Goal: Information Seeking & Learning: Compare options

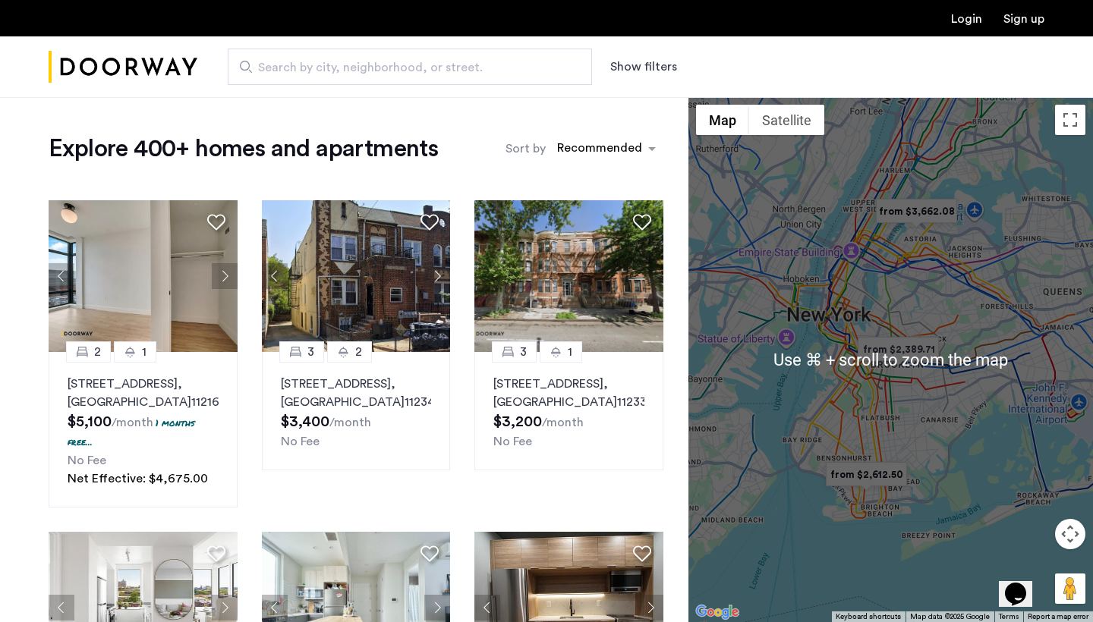
scroll to position [14, 0]
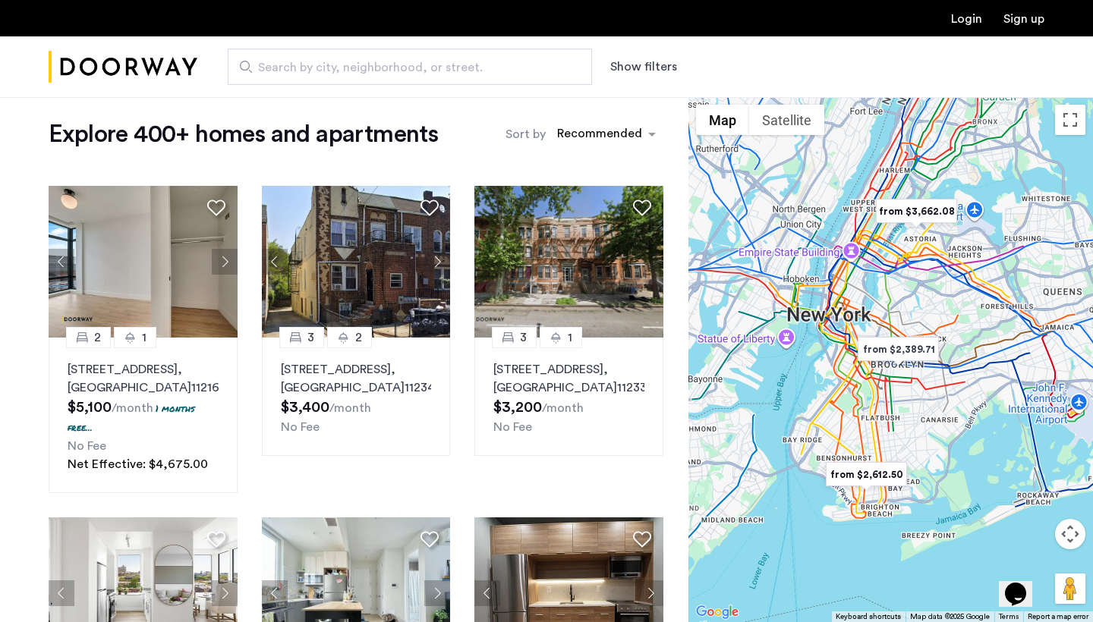
click at [361, 69] on span "Search by city, neighborhood, or street." at bounding box center [403, 67] width 291 height 18
click at [361, 69] on input "Search by city, neighborhood, or street." at bounding box center [410, 67] width 364 height 36
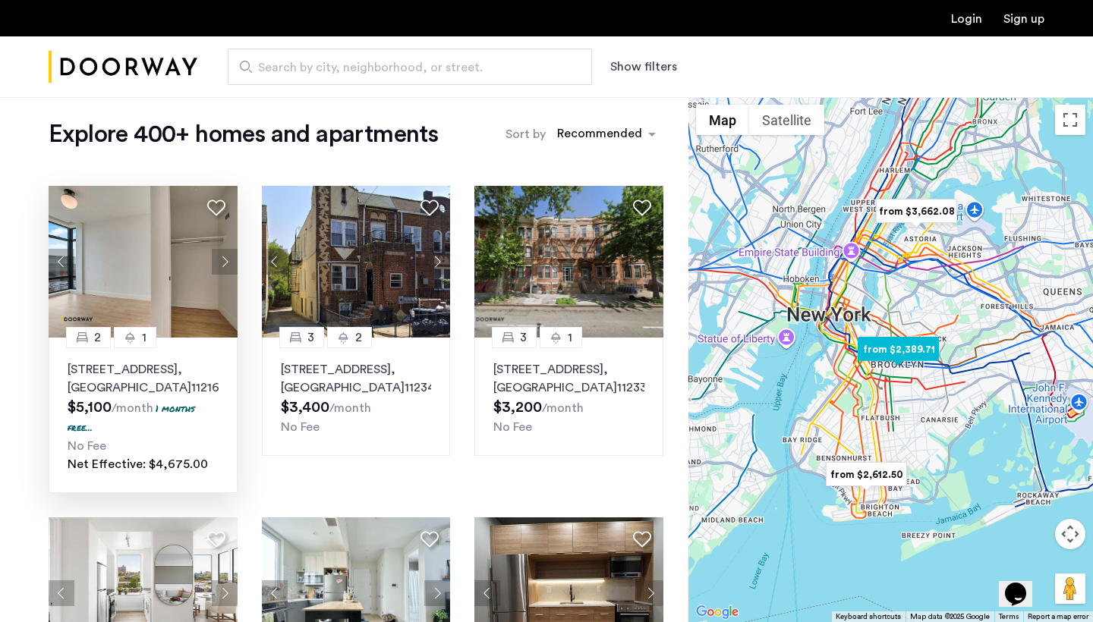
click at [222, 257] on button "Next apartment" at bounding box center [225, 262] width 26 height 26
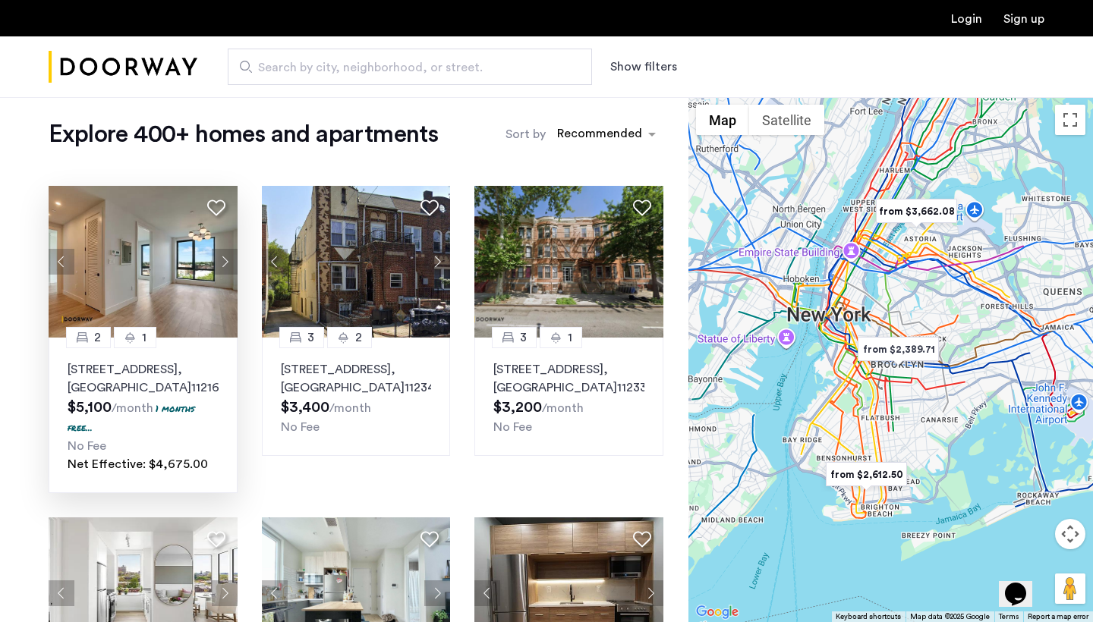
click at [635, 72] on button "Show filters" at bounding box center [643, 67] width 67 height 18
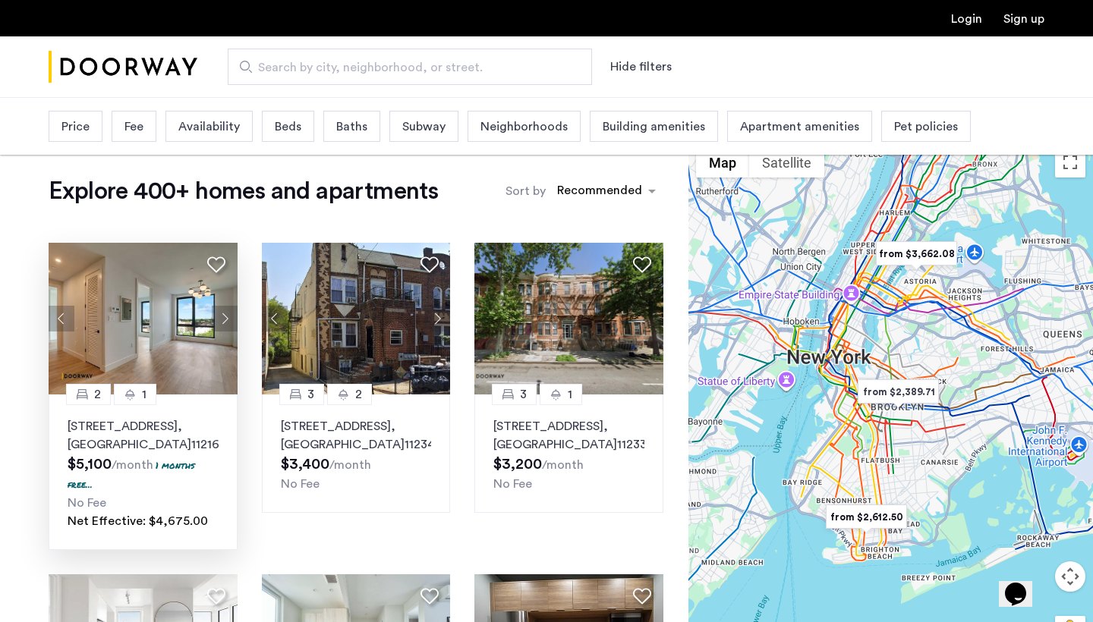
click at [294, 129] on span "Beds" at bounding box center [288, 127] width 27 height 18
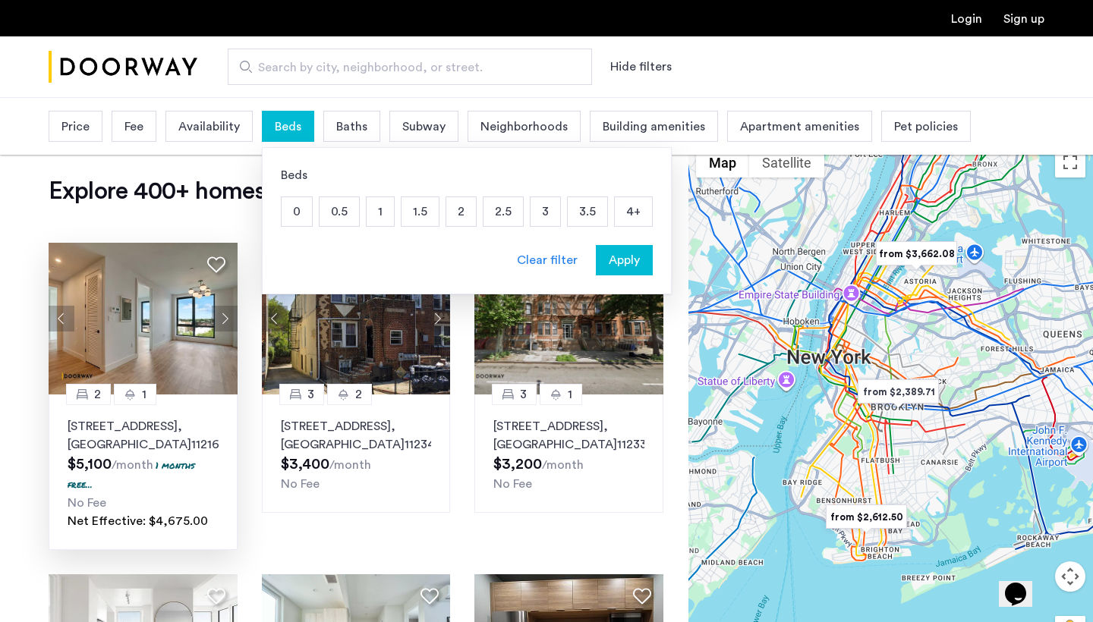
click at [630, 215] on p "4+" at bounding box center [633, 211] width 37 height 29
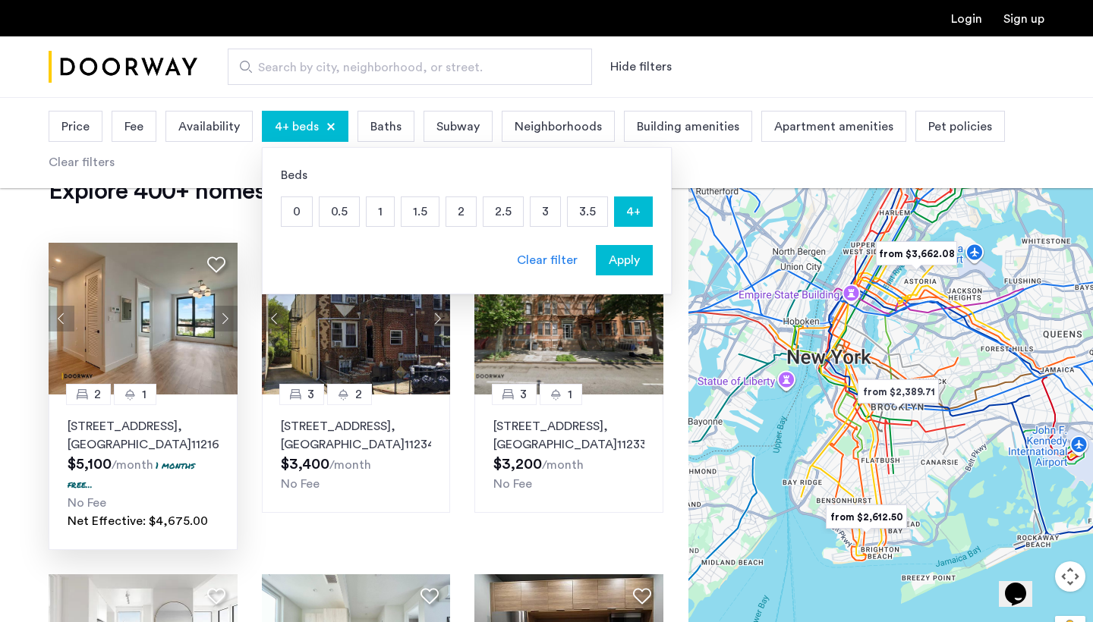
click at [395, 134] on span "Baths" at bounding box center [385, 127] width 31 height 18
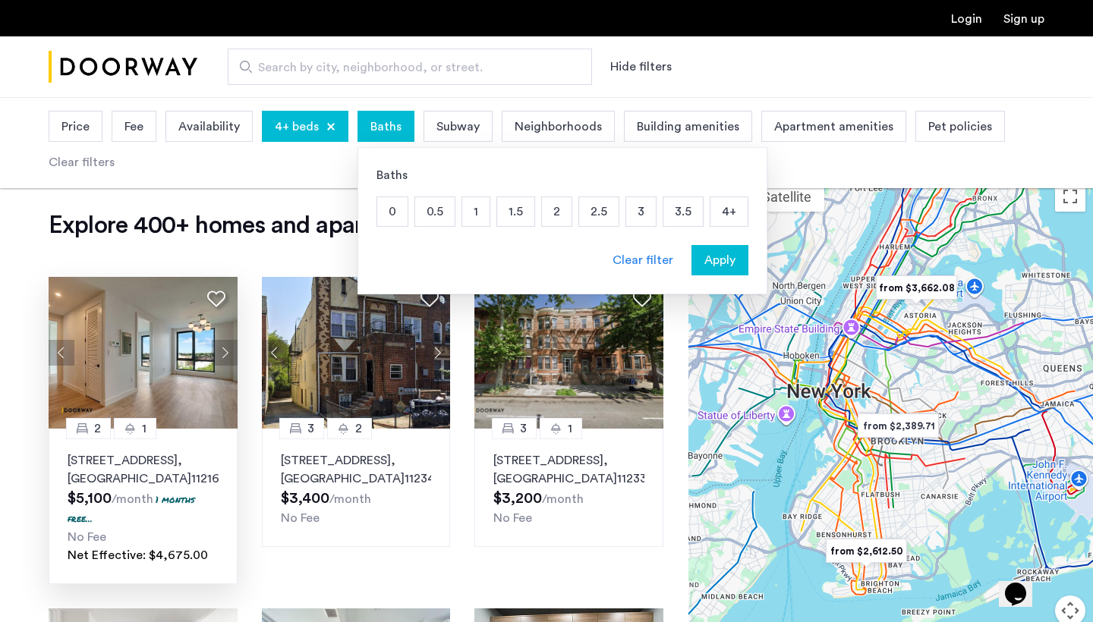
click at [556, 210] on p "2" at bounding box center [557, 211] width 30 height 29
click at [606, 210] on p "2.5" at bounding box center [598, 211] width 39 height 29
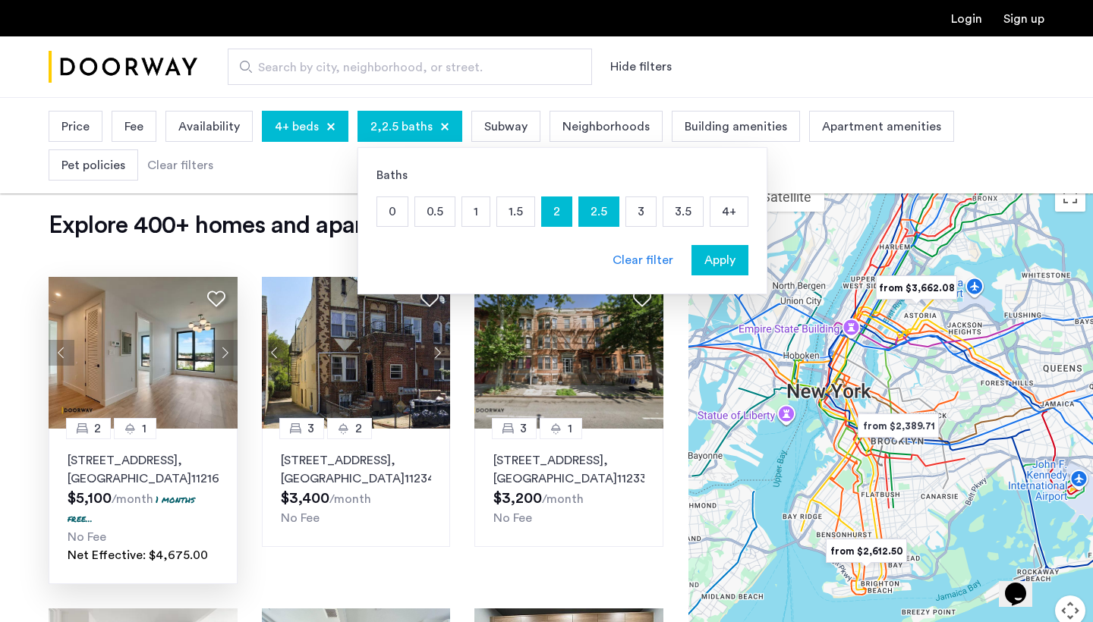
click at [200, 127] on span "Availability" at bounding box center [208, 127] width 61 height 18
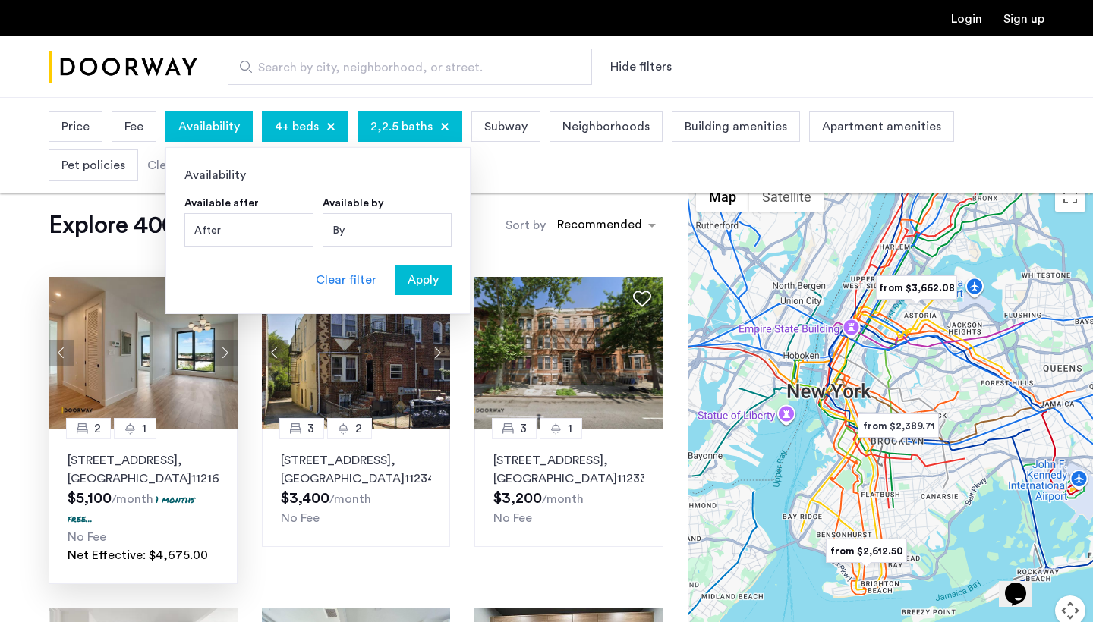
click at [358, 228] on div "By" at bounding box center [387, 229] width 129 height 33
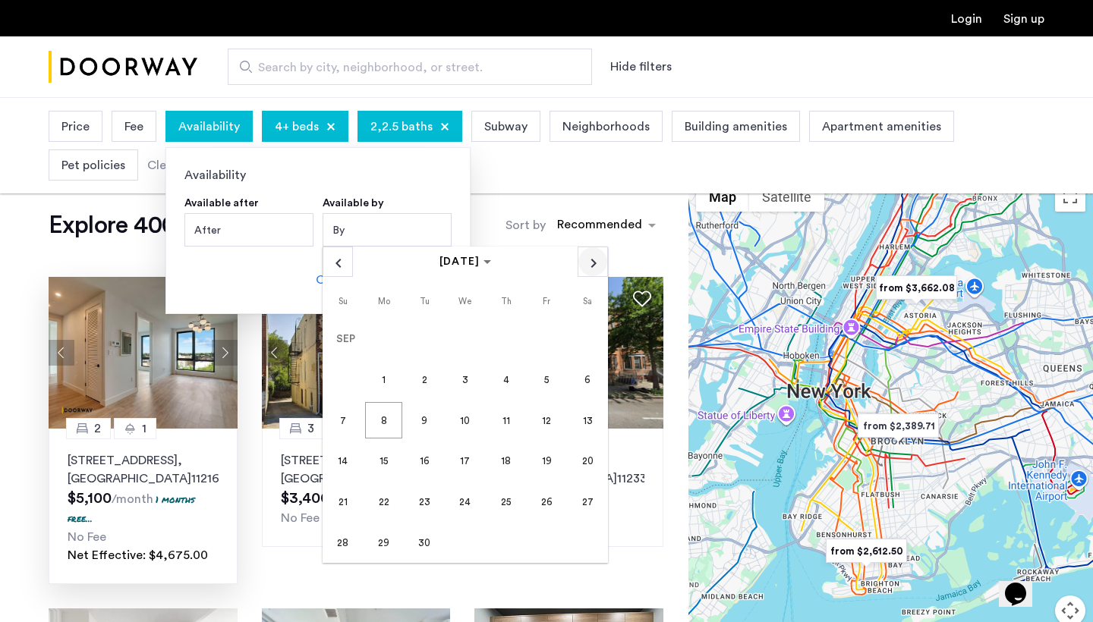
click at [592, 264] on span "Next month" at bounding box center [592, 261] width 29 height 29
click at [588, 330] on span "1" at bounding box center [587, 339] width 36 height 36
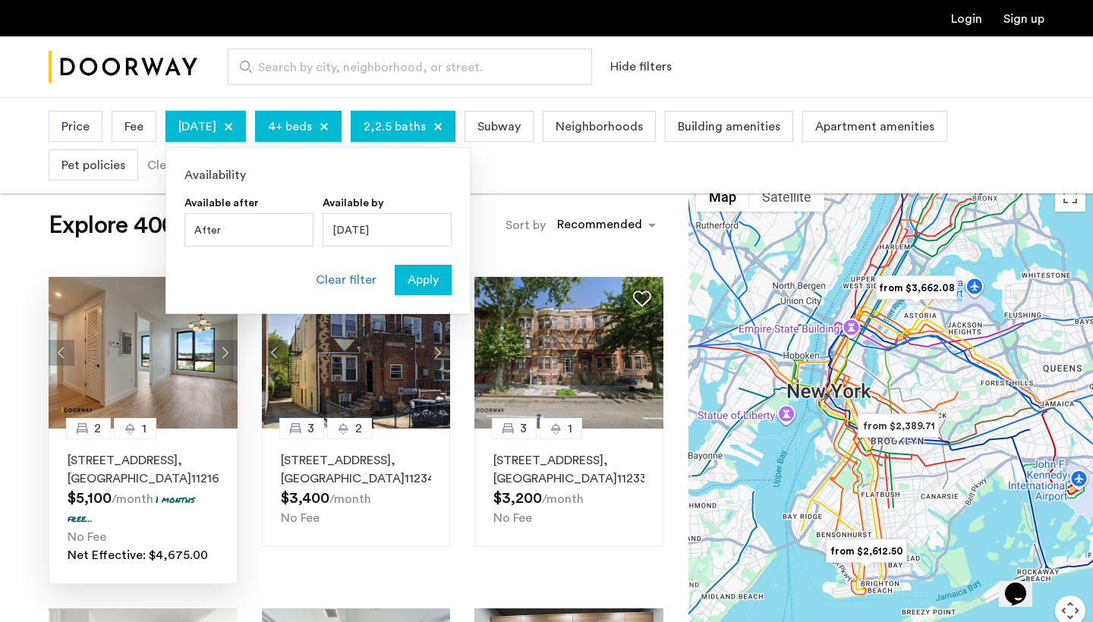
click at [140, 125] on span "Fee" at bounding box center [133, 127] width 19 height 18
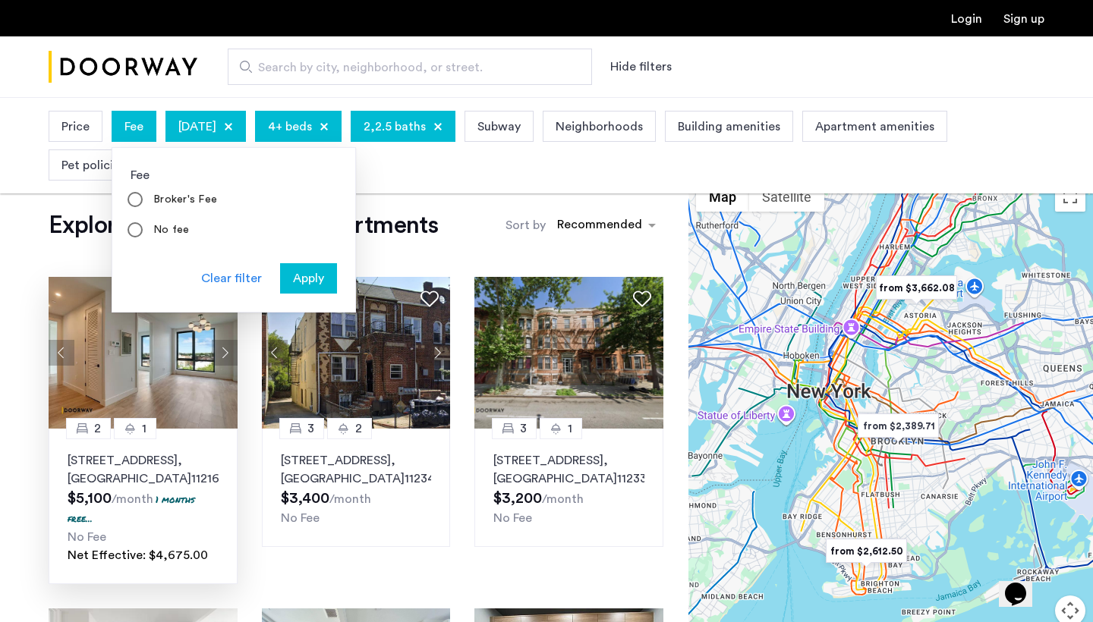
click at [73, 131] on span "Price" at bounding box center [75, 127] width 28 height 18
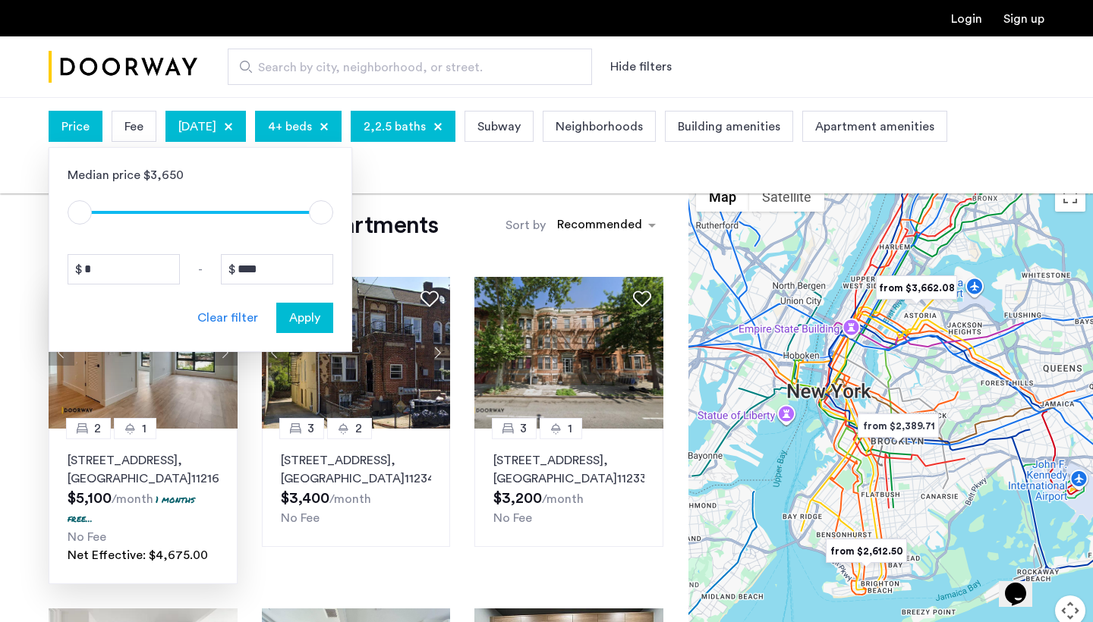
click at [308, 315] on span "Apply" at bounding box center [304, 318] width 31 height 18
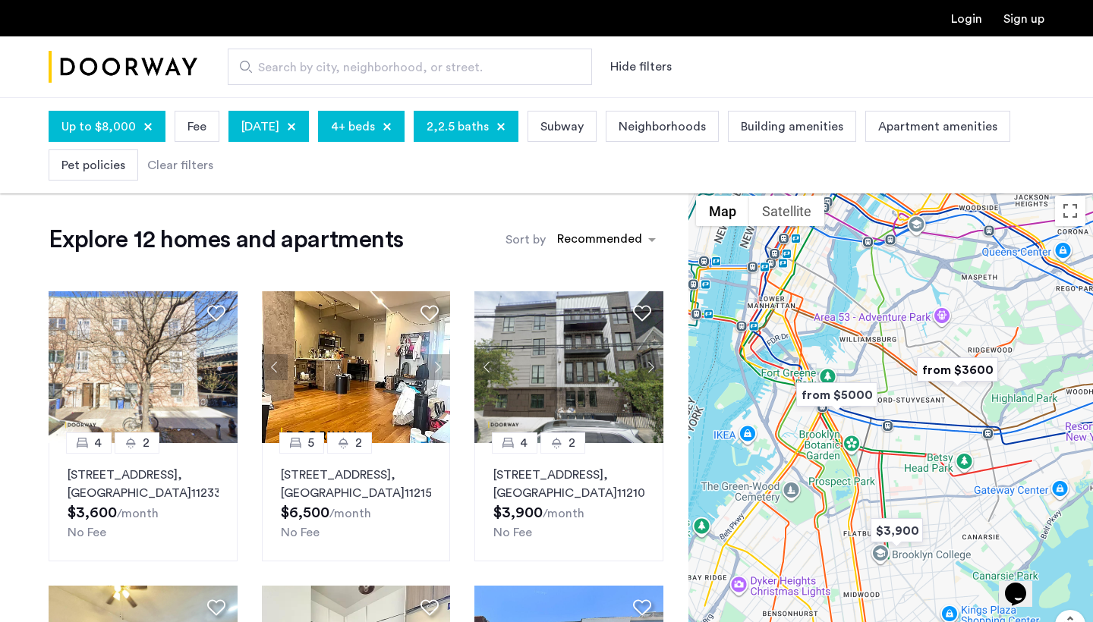
click at [690, 132] on span "Neighborhoods" at bounding box center [662, 127] width 87 height 18
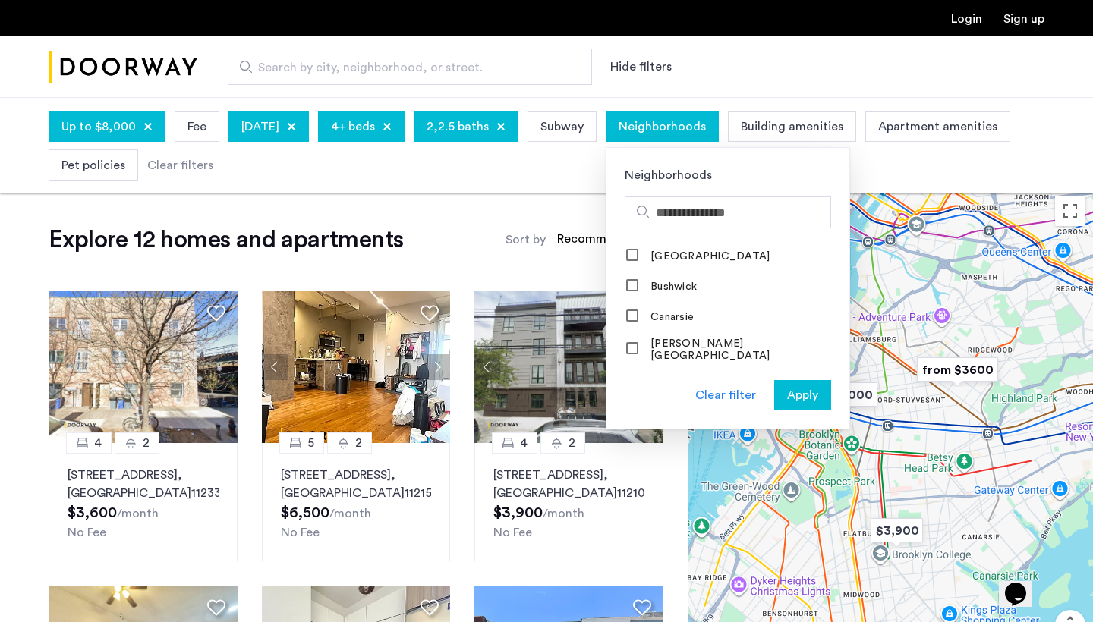
scroll to position [192, 0]
click at [605, 170] on div "Up to $8,000 Fee [DATE] 4+ beds 2,2.5 baths Subway Neighborhoods Neighborhoods …" at bounding box center [547, 145] width 996 height 77
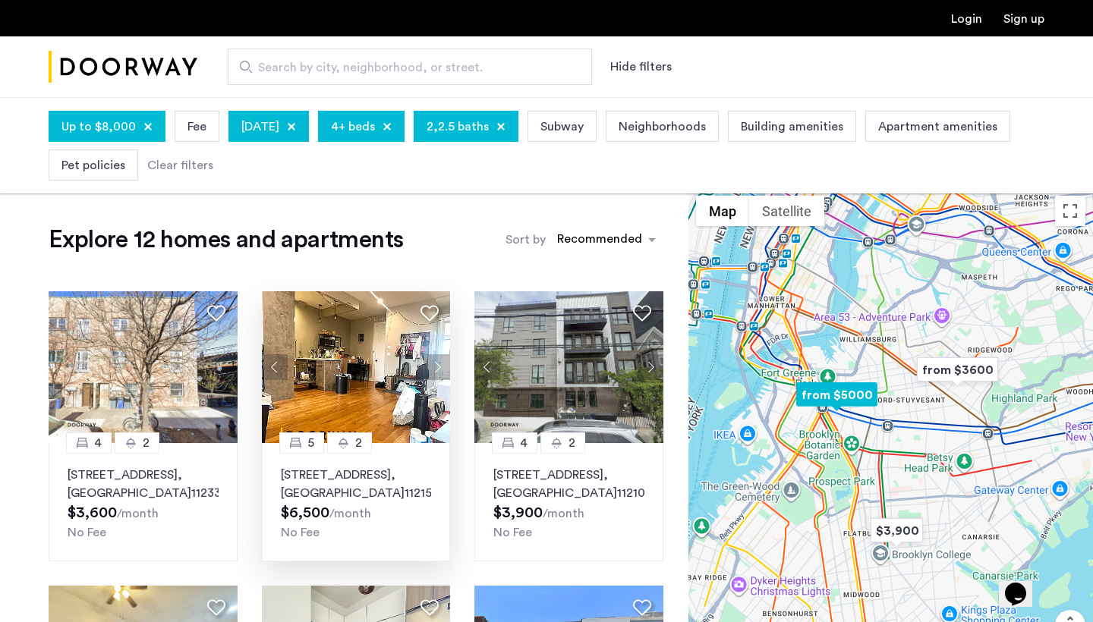
click at [440, 364] on button "Next apartment" at bounding box center [437, 367] width 26 height 26
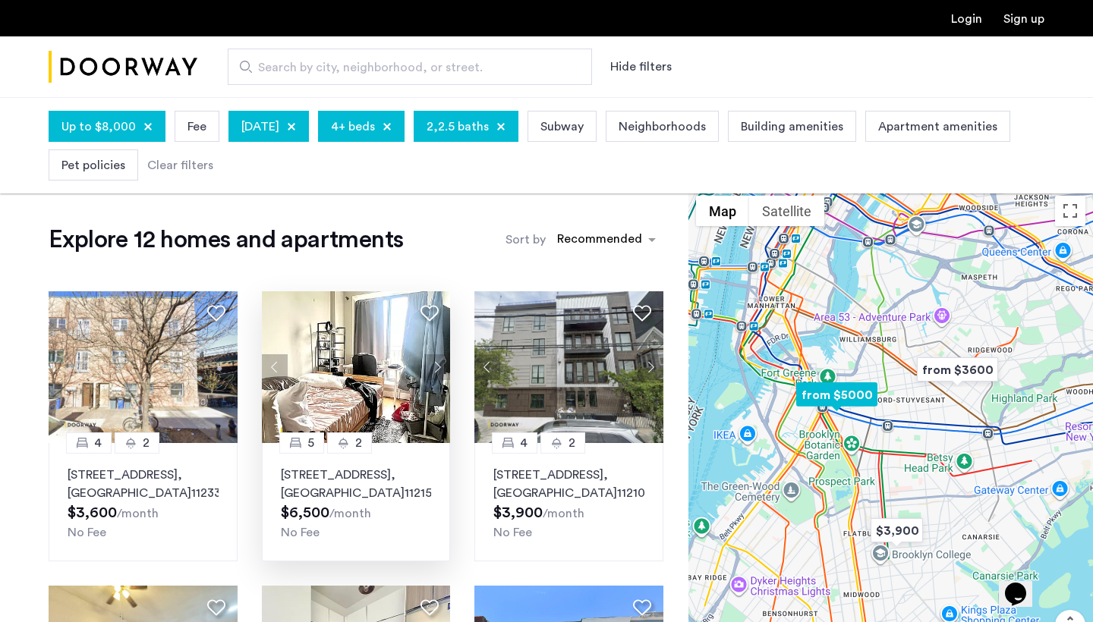
click at [440, 364] on button "Next apartment" at bounding box center [437, 367] width 26 height 26
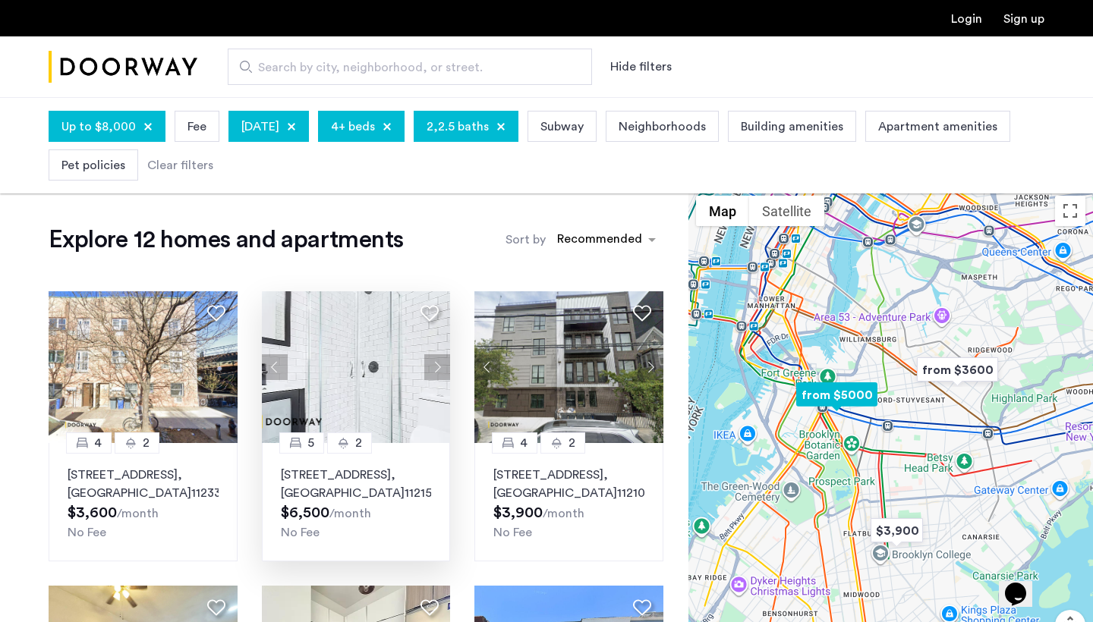
click at [440, 364] on button "Next apartment" at bounding box center [437, 367] width 26 height 26
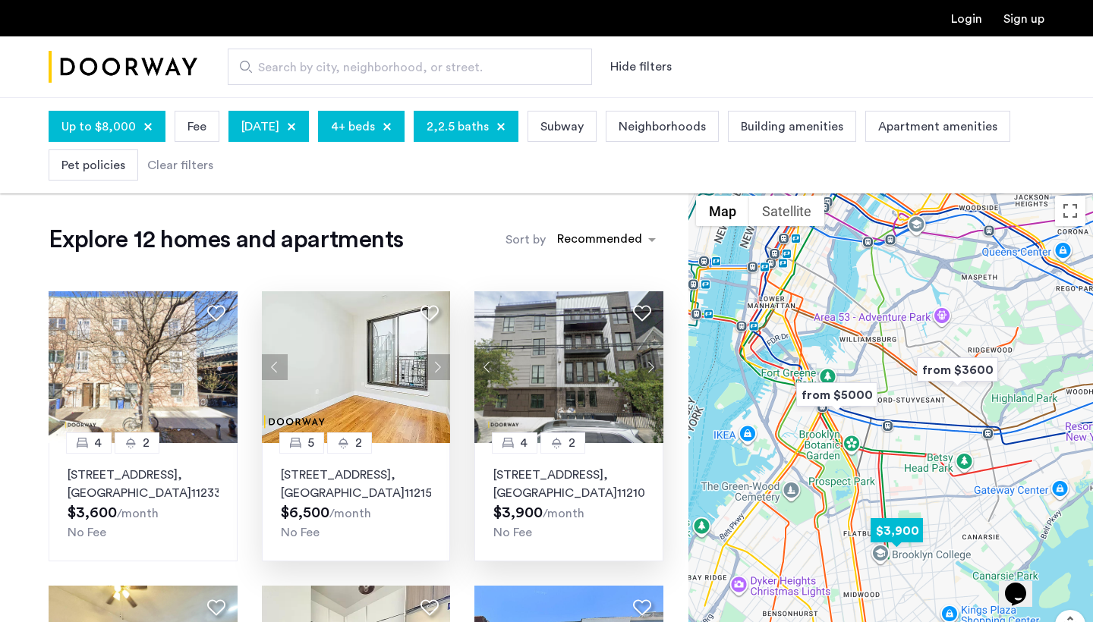
click at [652, 372] on button "Next apartment" at bounding box center [651, 367] width 26 height 26
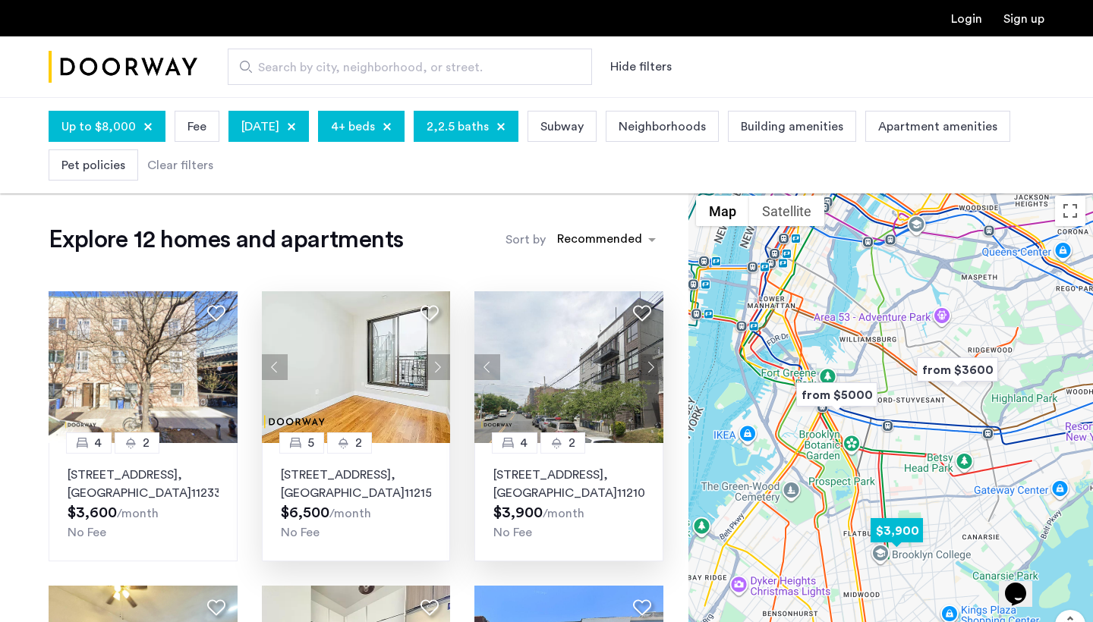
click at [652, 372] on button "Next apartment" at bounding box center [651, 367] width 26 height 26
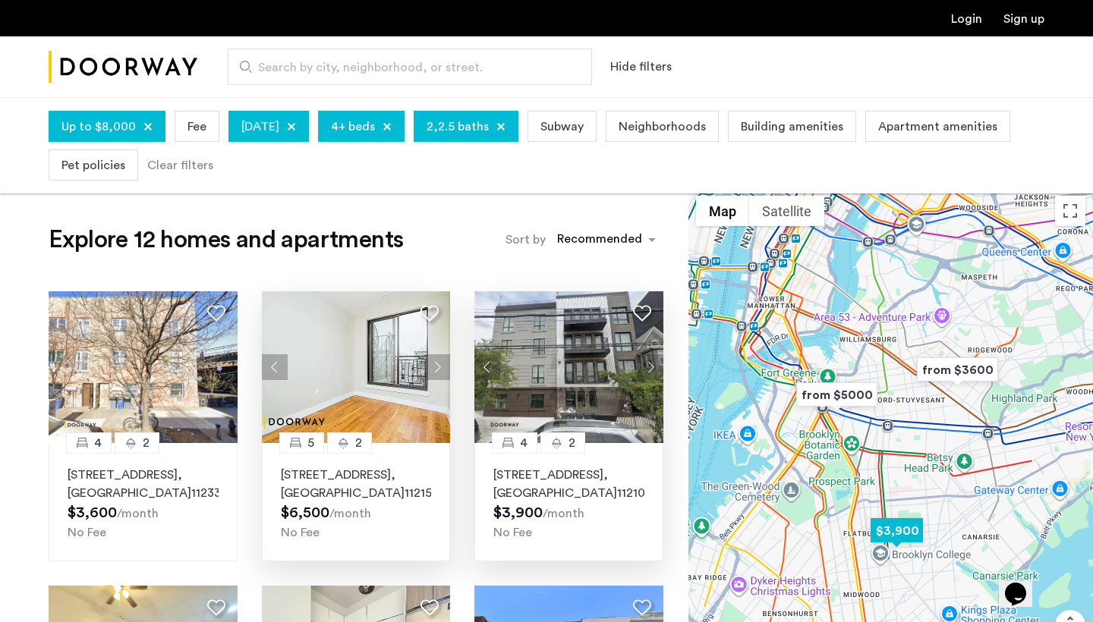
click at [652, 372] on button "Next apartment" at bounding box center [651, 367] width 26 height 26
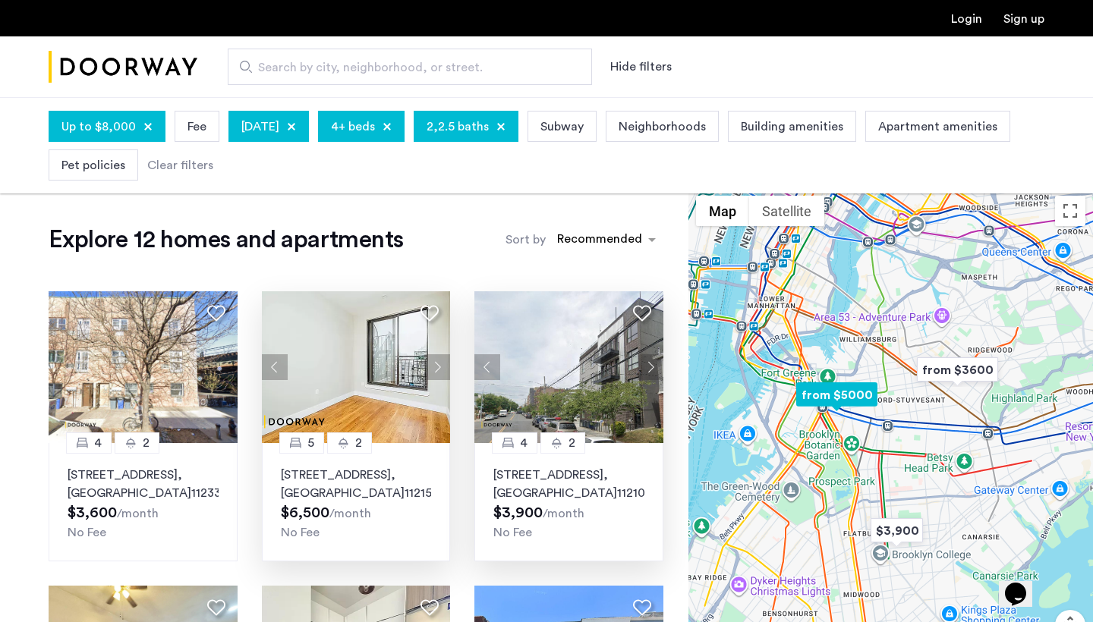
click at [437, 361] on button "Next apartment" at bounding box center [437, 367] width 26 height 26
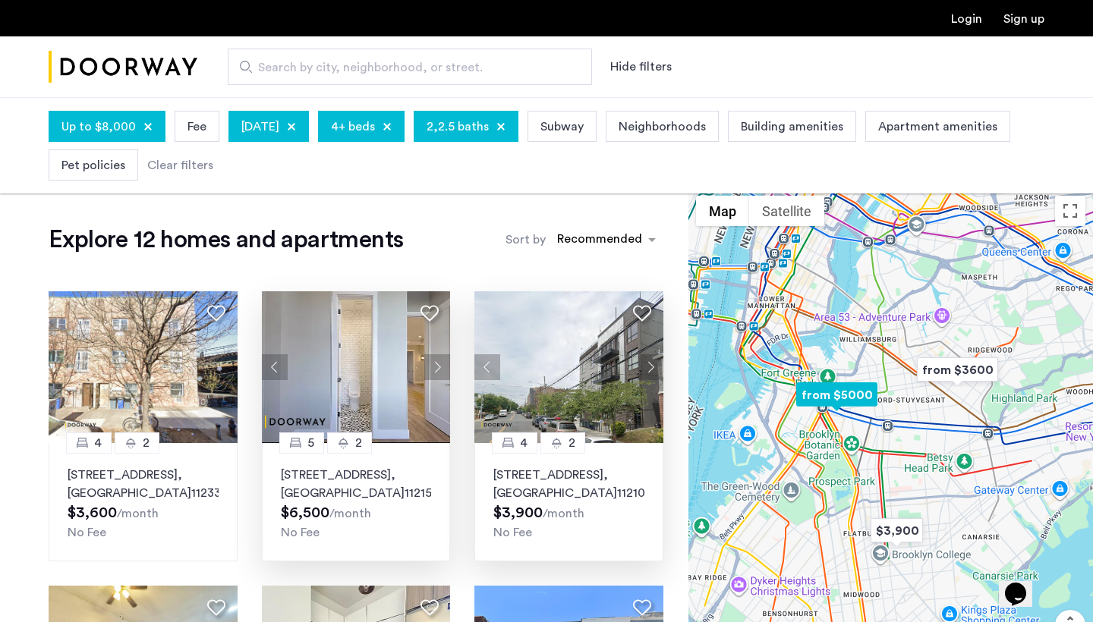
click at [437, 361] on button "Next apartment" at bounding box center [437, 367] width 26 height 26
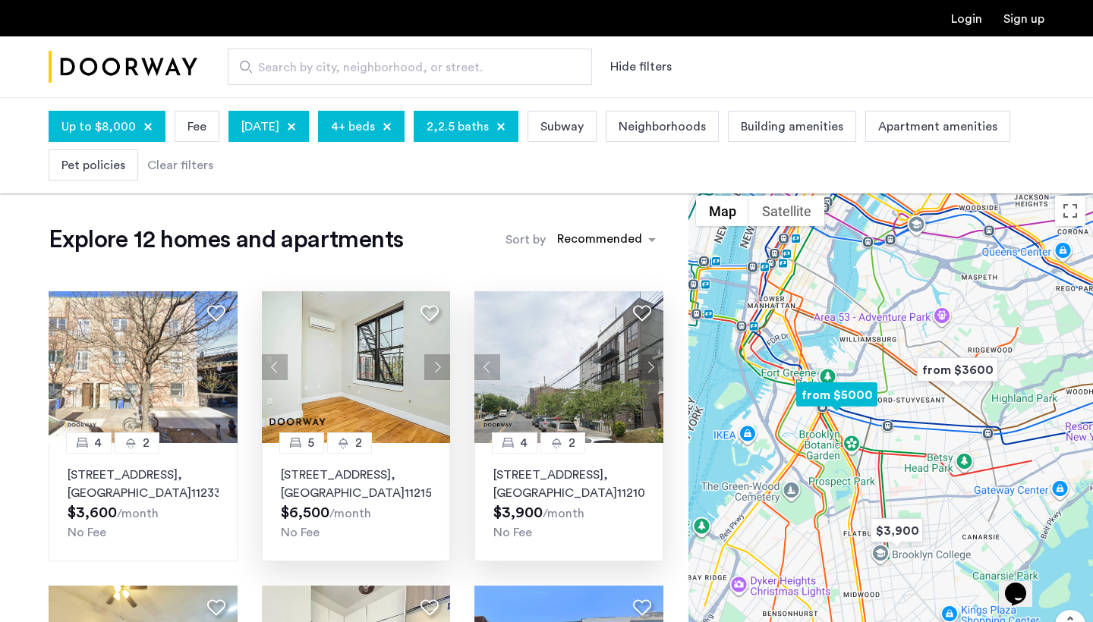
click at [437, 361] on button "Next apartment" at bounding box center [437, 367] width 26 height 26
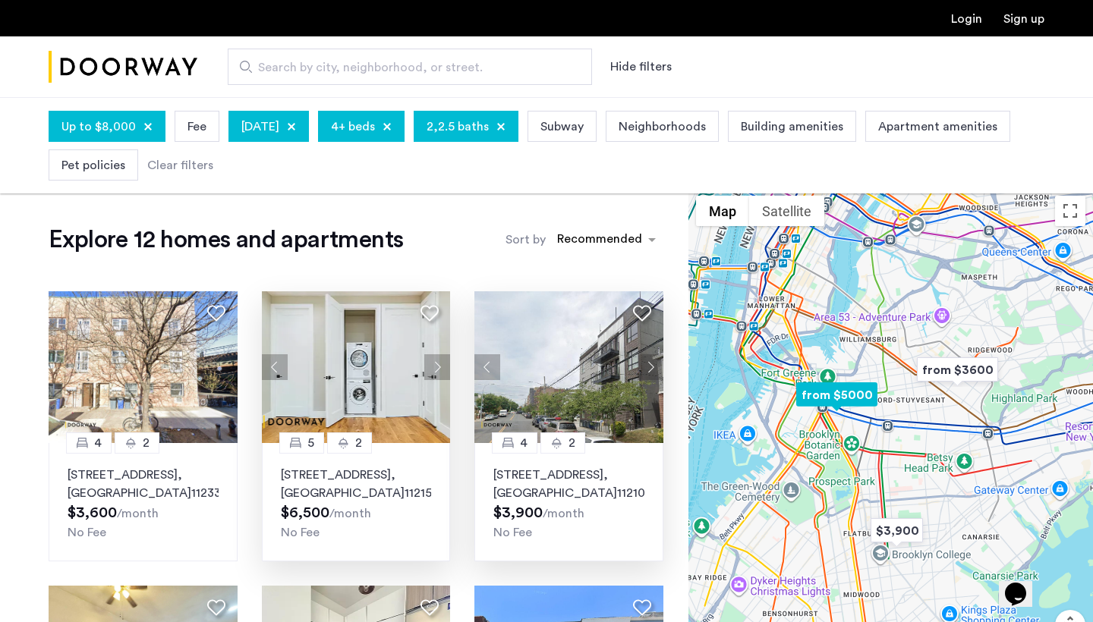
click at [437, 361] on button "Next apartment" at bounding box center [437, 367] width 26 height 26
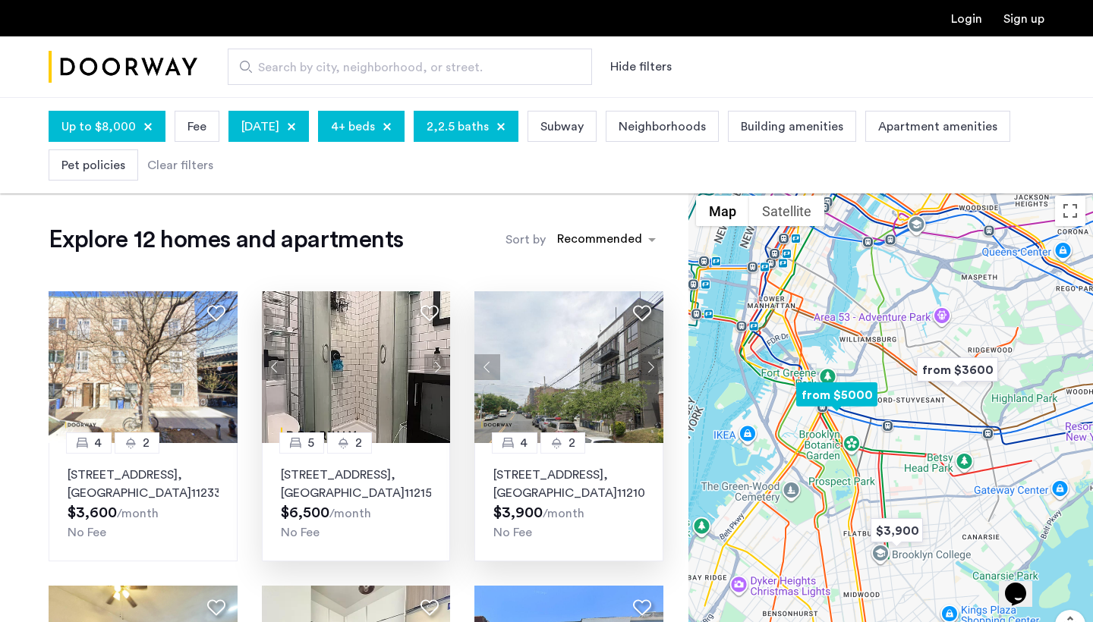
click at [437, 361] on button "Next apartment" at bounding box center [437, 367] width 26 height 26
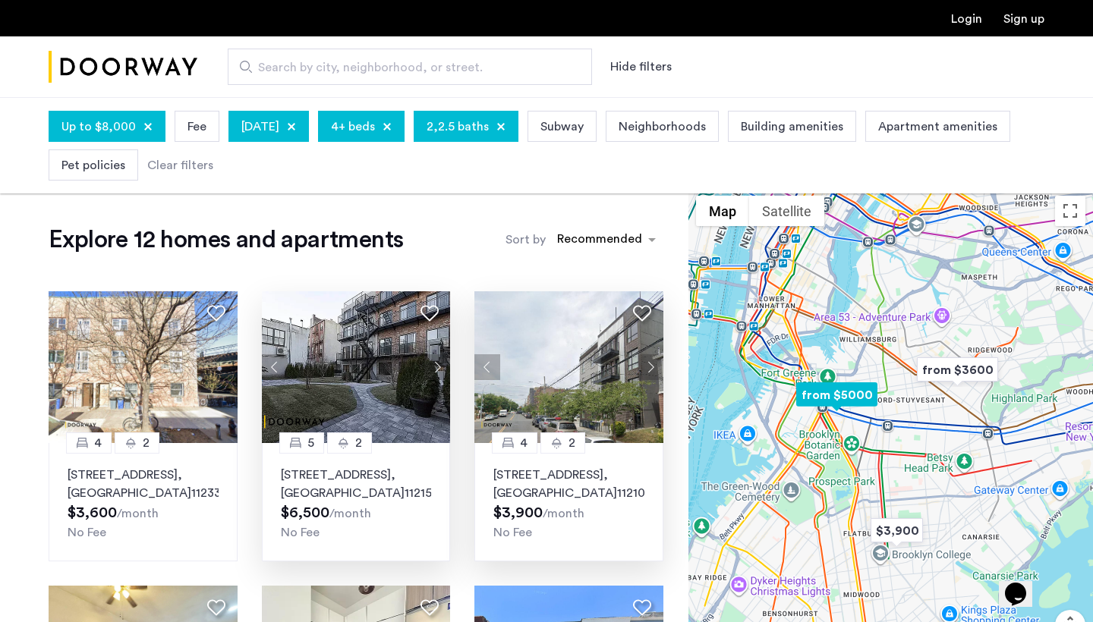
click at [437, 361] on button "Next apartment" at bounding box center [437, 367] width 26 height 26
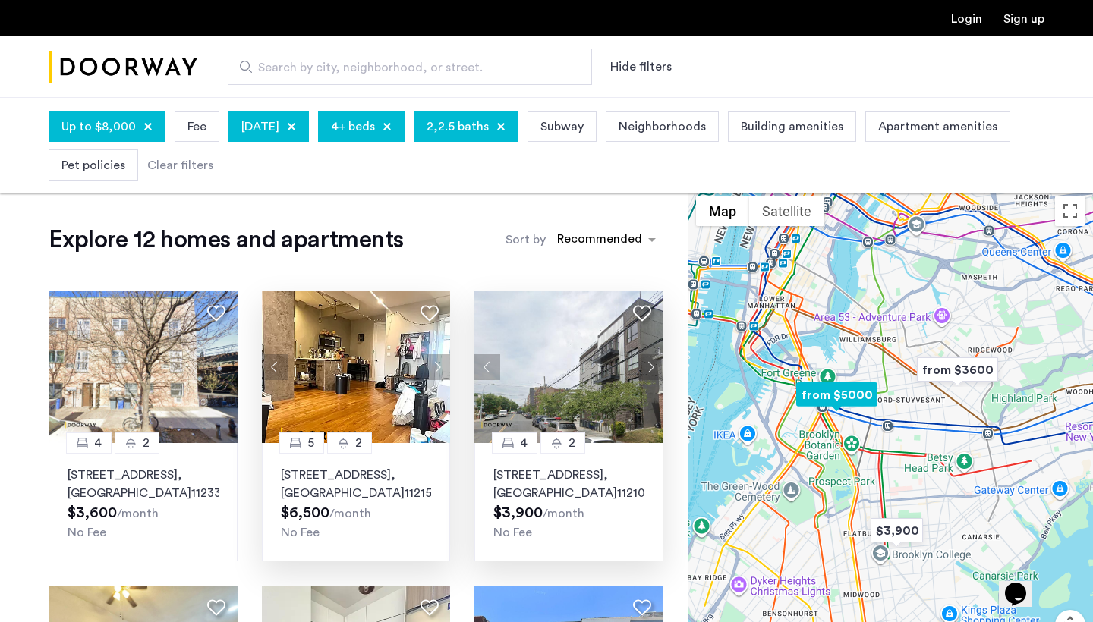
click at [437, 361] on button "Next apartment" at bounding box center [437, 367] width 26 height 26
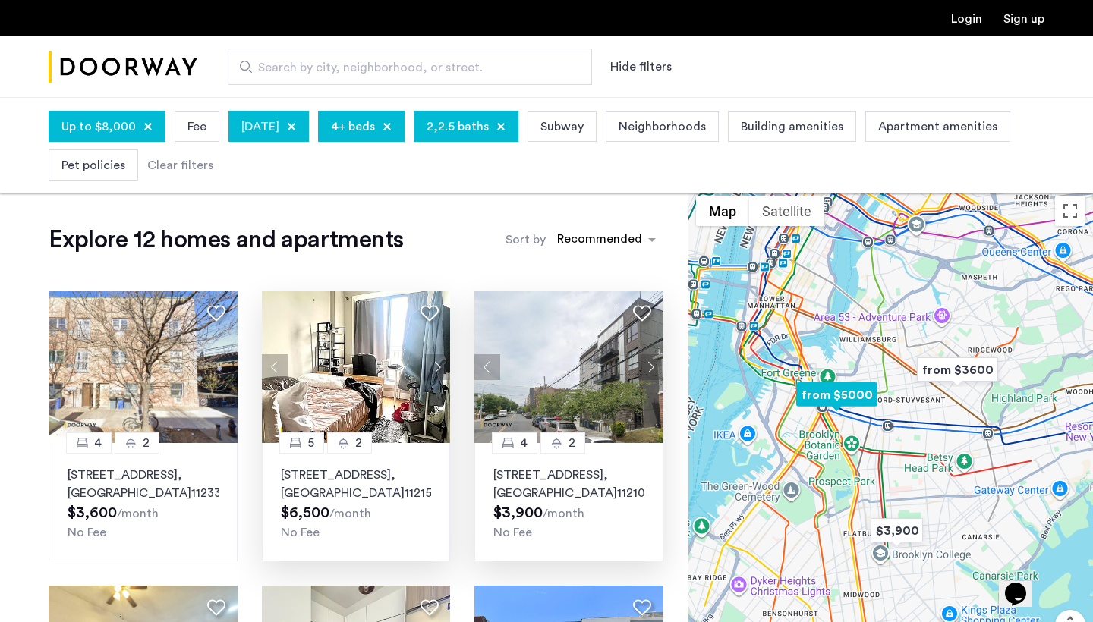
click at [282, 364] on button "Previous apartment" at bounding box center [275, 367] width 26 height 26
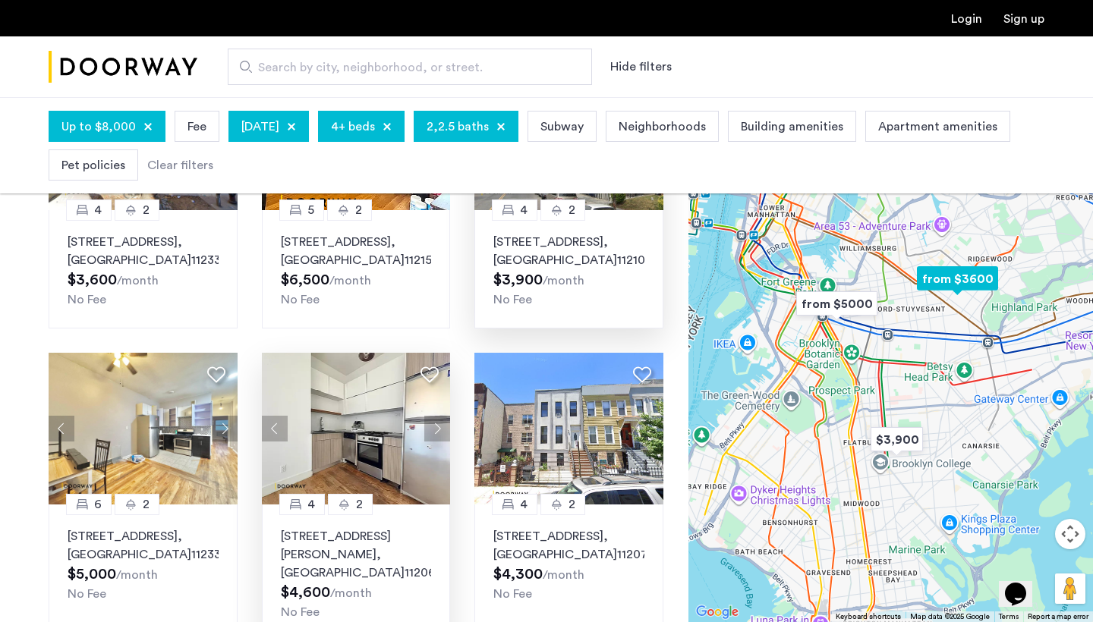
scroll to position [238, 0]
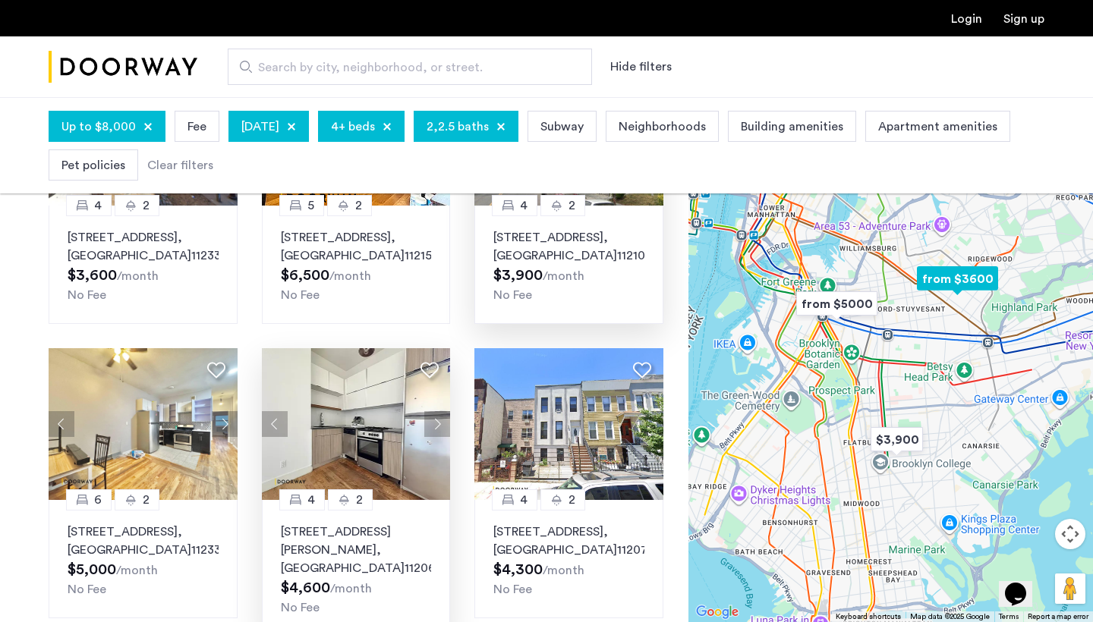
click at [439, 423] on button "Next apartment" at bounding box center [437, 424] width 26 height 26
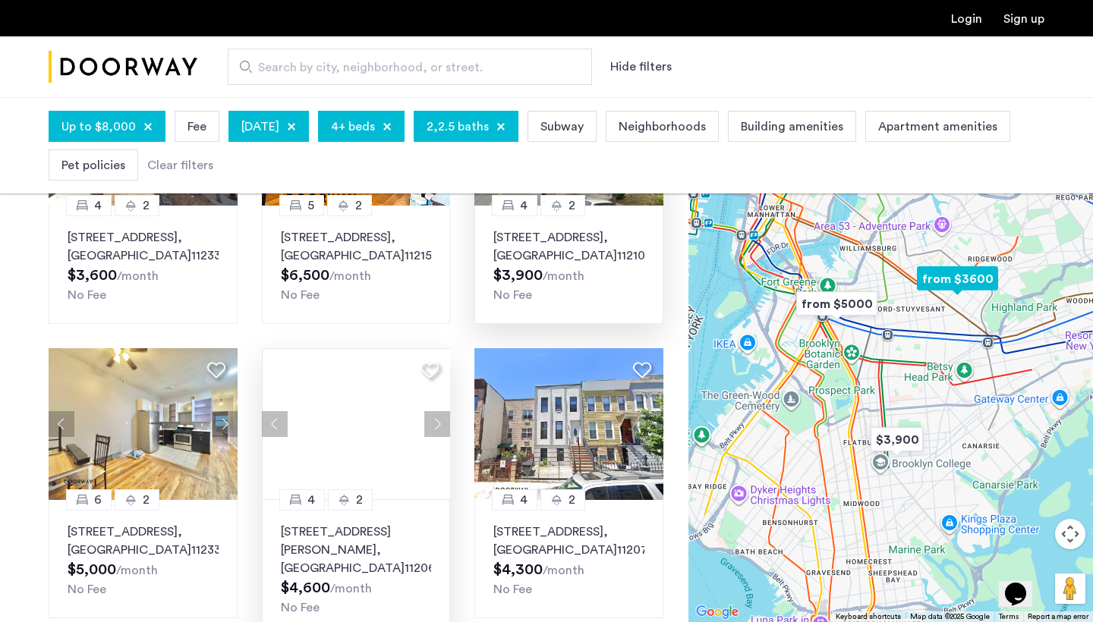
click at [439, 423] on button "Next apartment" at bounding box center [437, 424] width 26 height 26
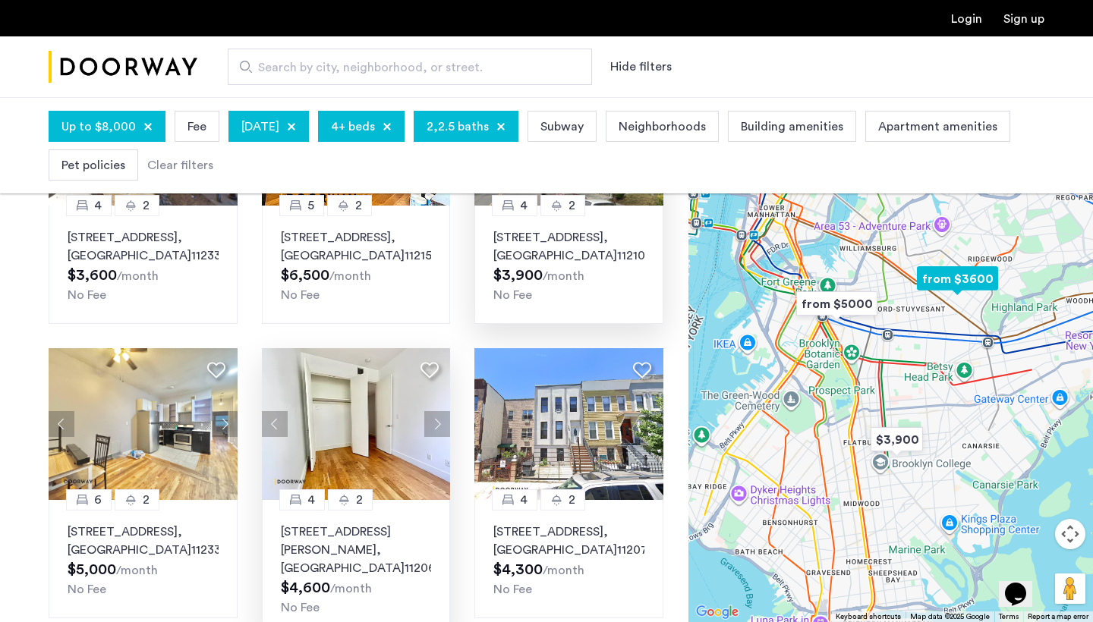
click at [439, 423] on button "Next apartment" at bounding box center [437, 424] width 26 height 26
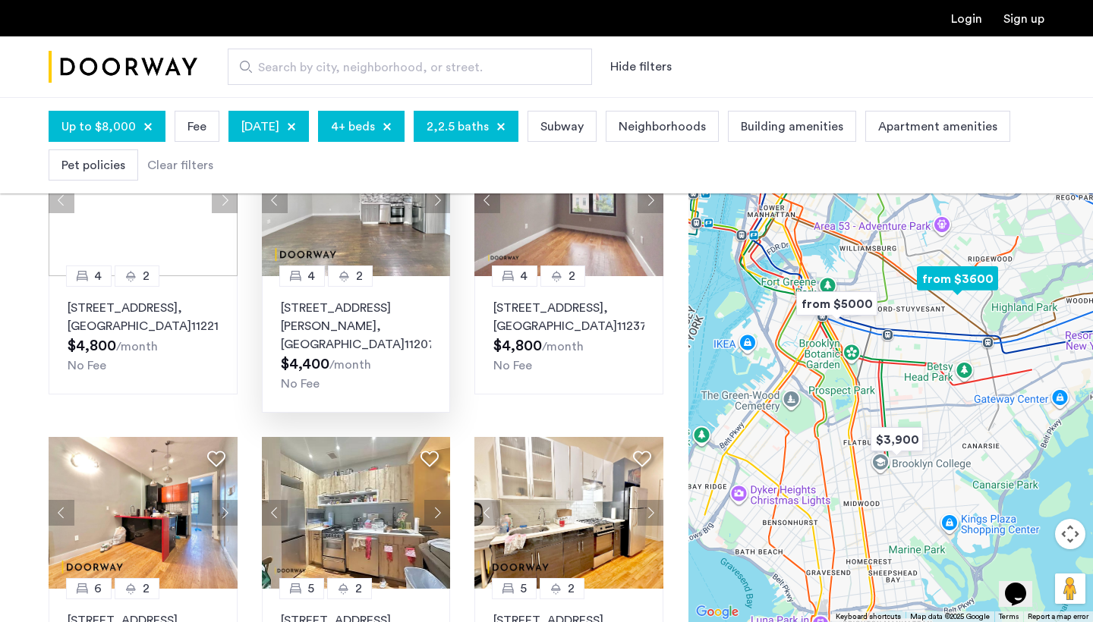
scroll to position [786, 0]
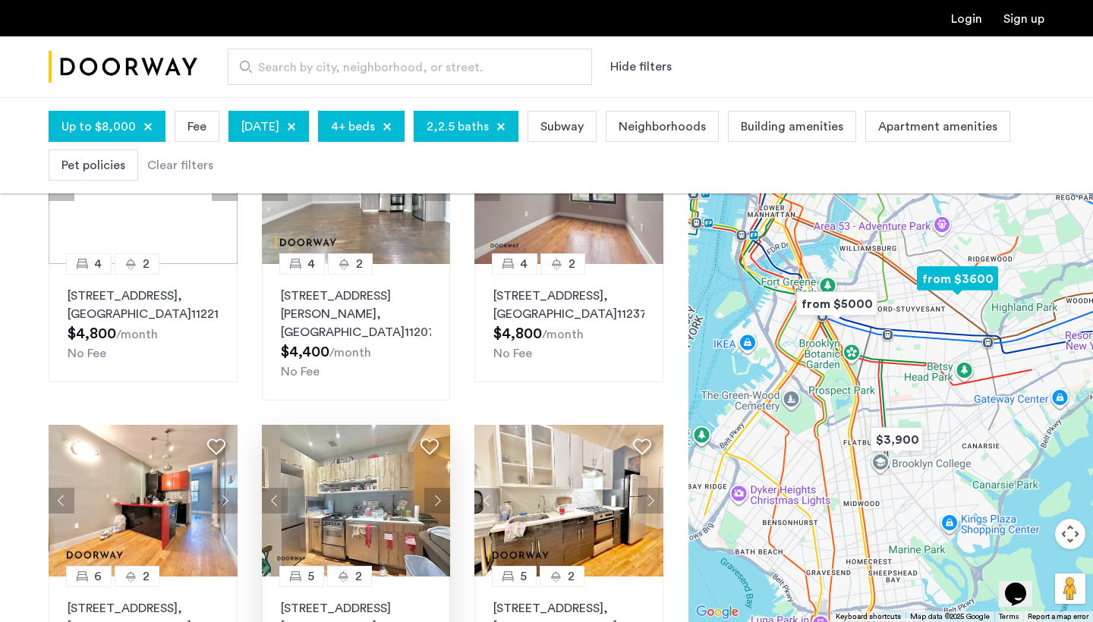
click at [433, 488] on button "Next apartment" at bounding box center [437, 501] width 26 height 26
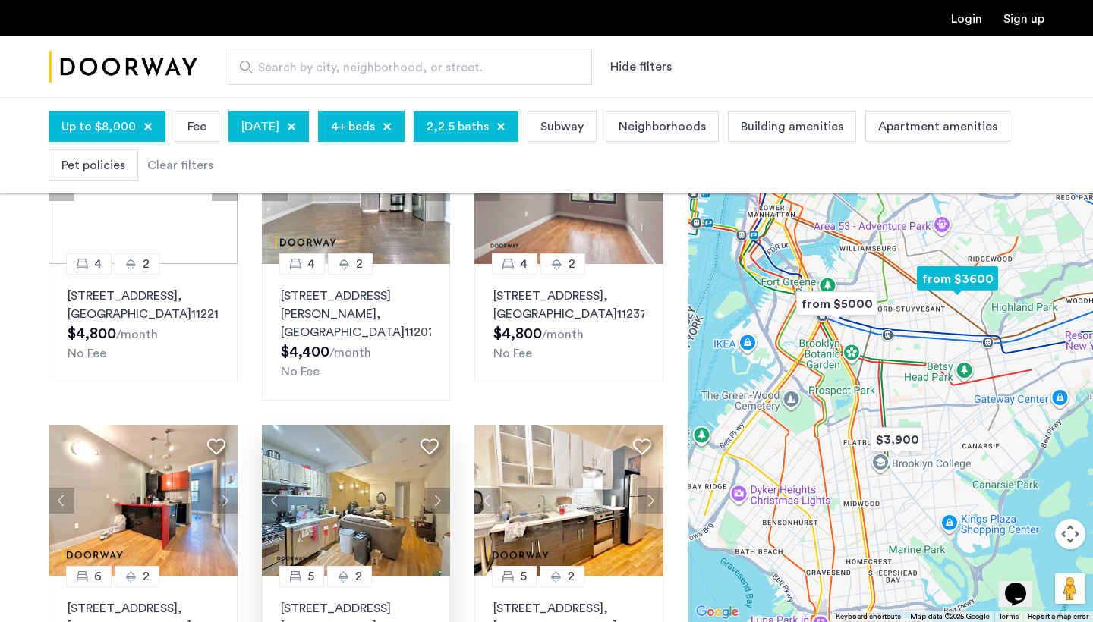
click at [433, 488] on button "Next apartment" at bounding box center [437, 501] width 26 height 26
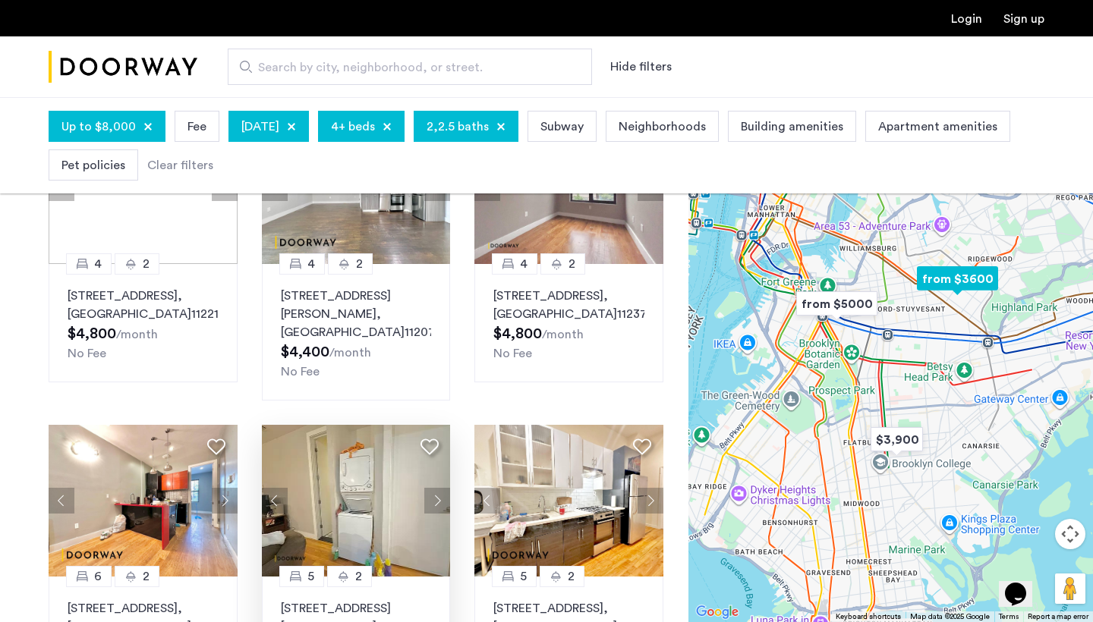
click at [433, 488] on button "Next apartment" at bounding box center [437, 501] width 26 height 26
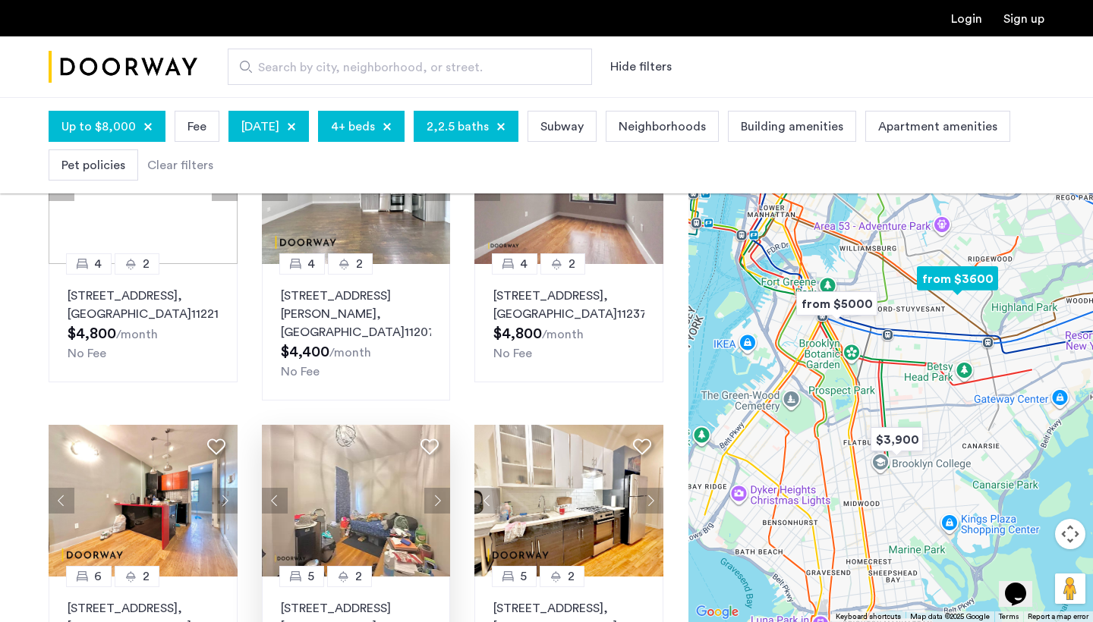
click at [433, 488] on button "Next apartment" at bounding box center [437, 501] width 26 height 26
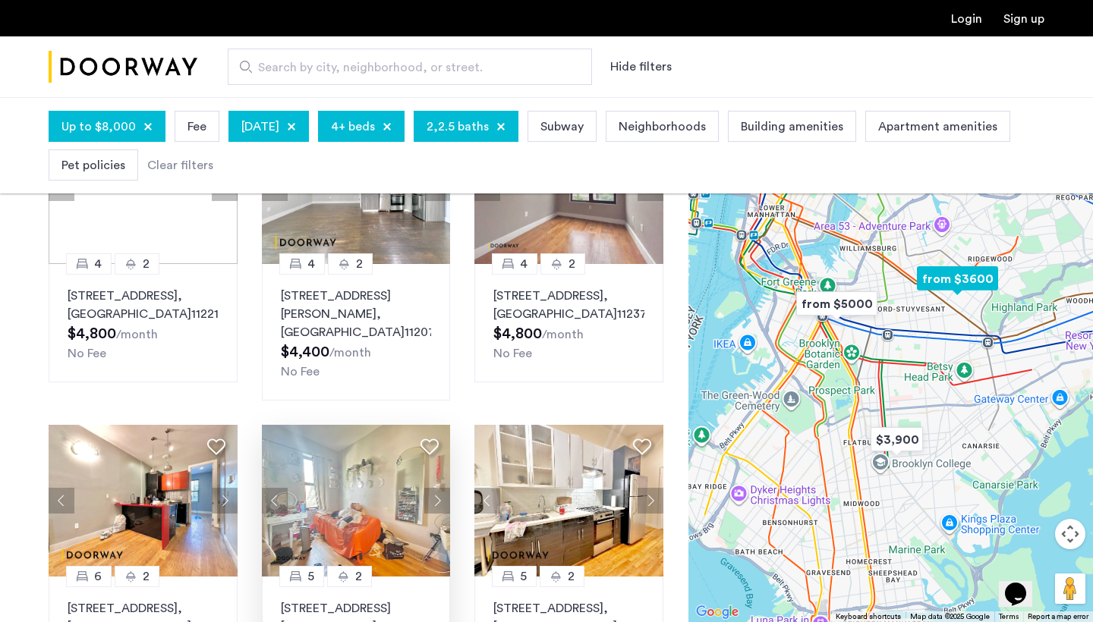
click at [433, 488] on button "Next apartment" at bounding box center [437, 501] width 26 height 26
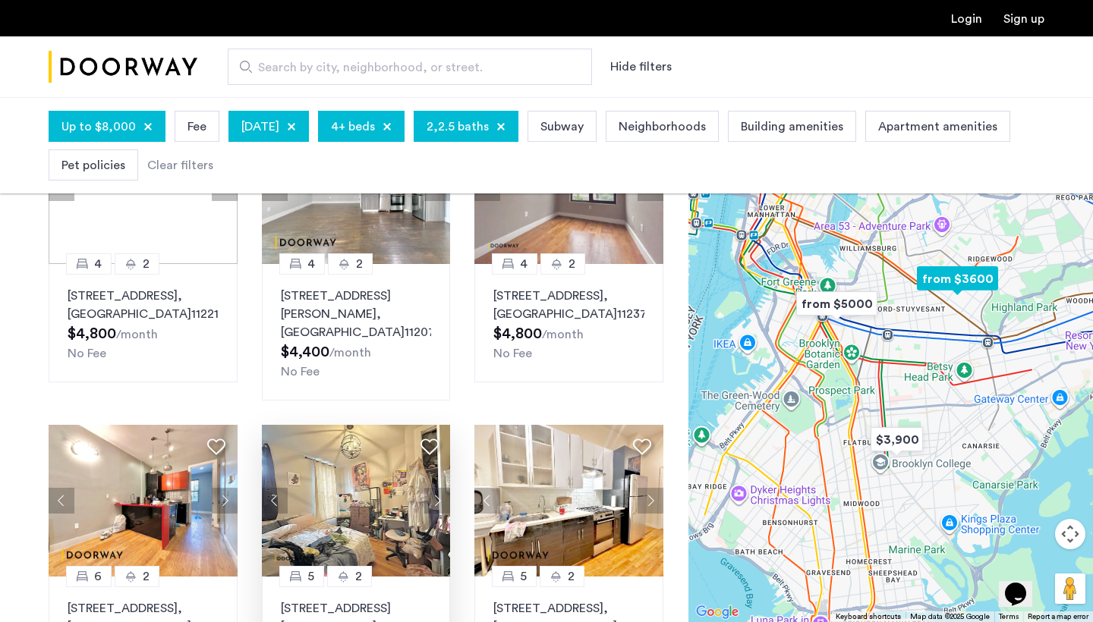
click at [433, 488] on button "Next apartment" at bounding box center [437, 501] width 26 height 26
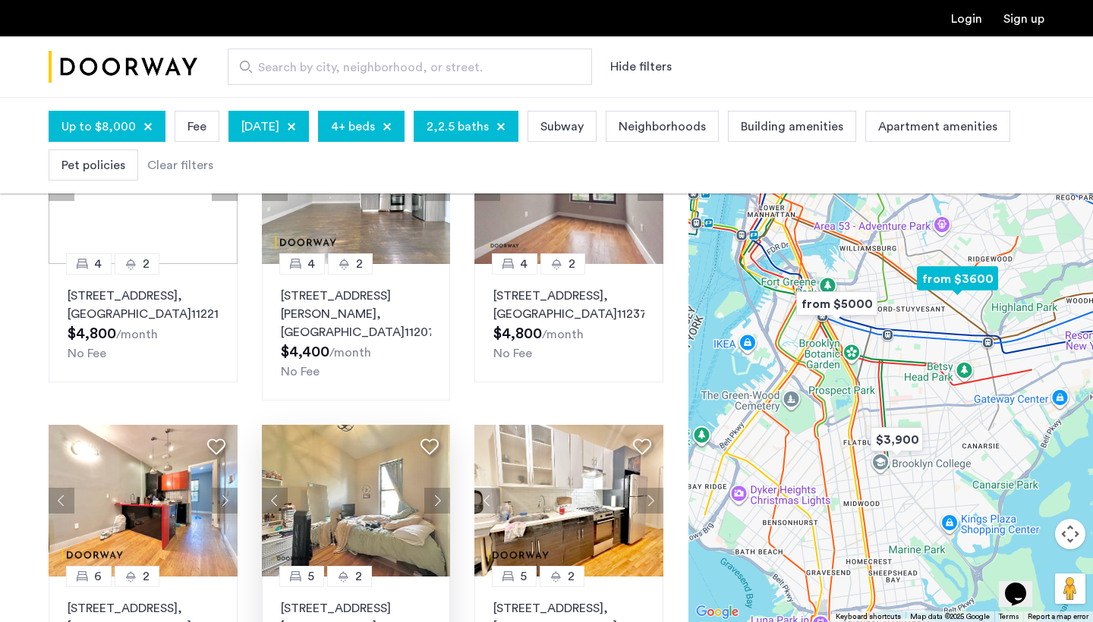
click at [433, 488] on button "Next apartment" at bounding box center [437, 501] width 26 height 26
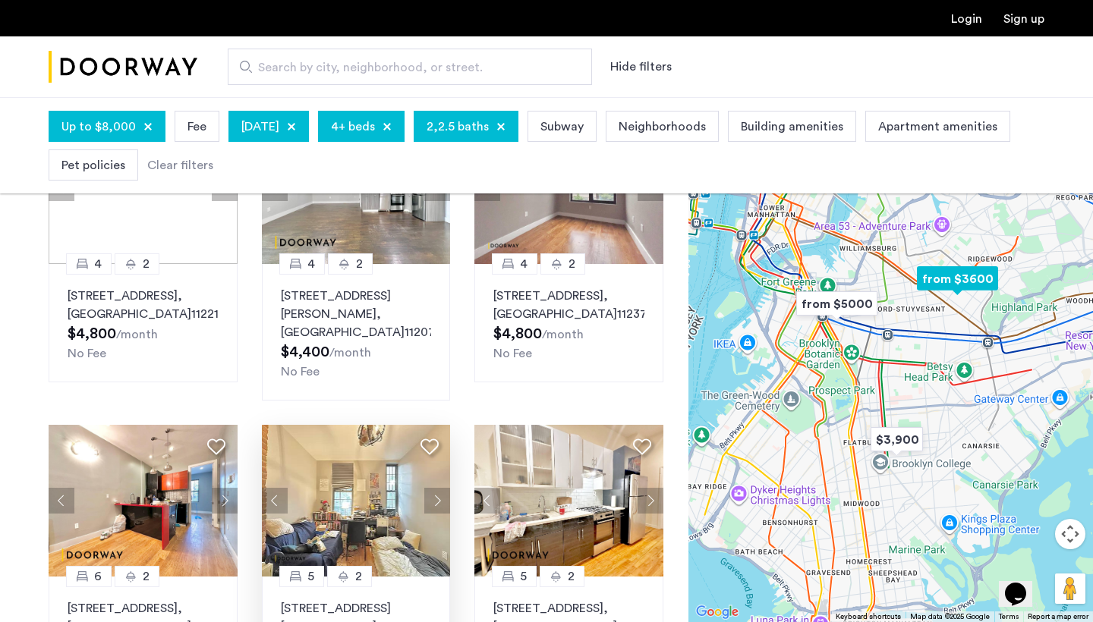
click at [433, 488] on button "Next apartment" at bounding box center [437, 501] width 26 height 26
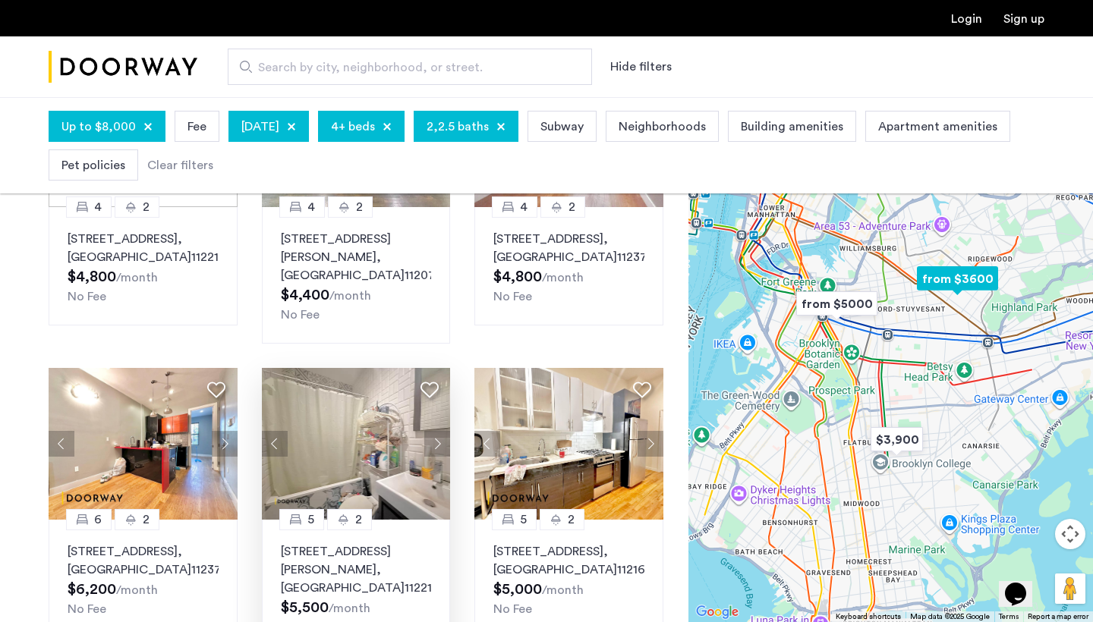
scroll to position [849, 0]
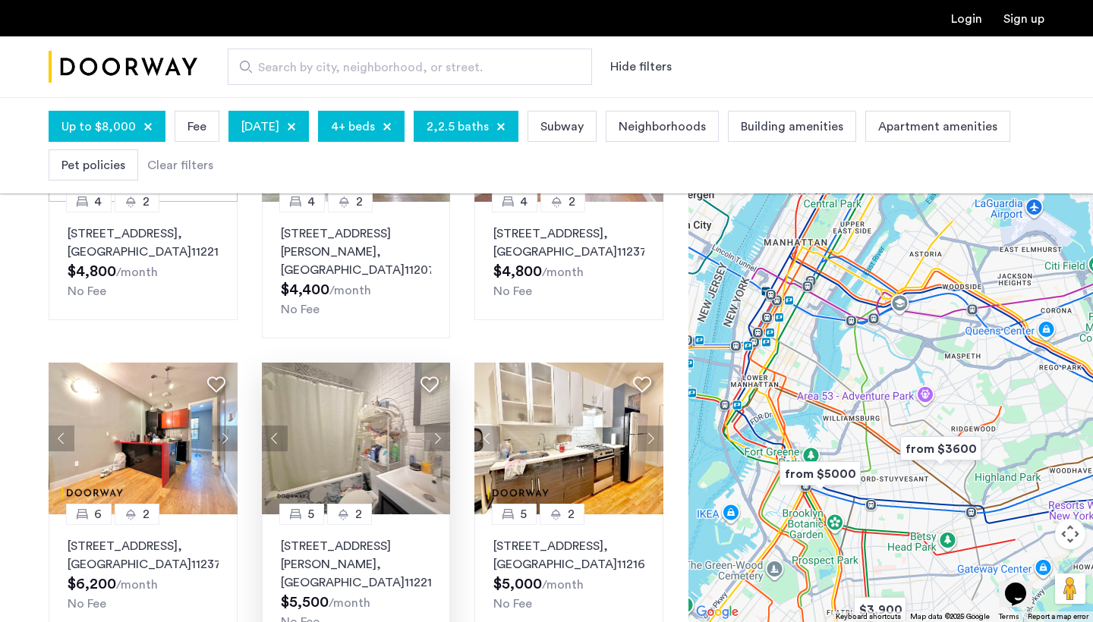
drag, startPoint x: 860, startPoint y: 327, endPoint x: 843, endPoint y: 500, distance: 173.9
click at [843, 500] on div at bounding box center [890, 359] width 405 height 525
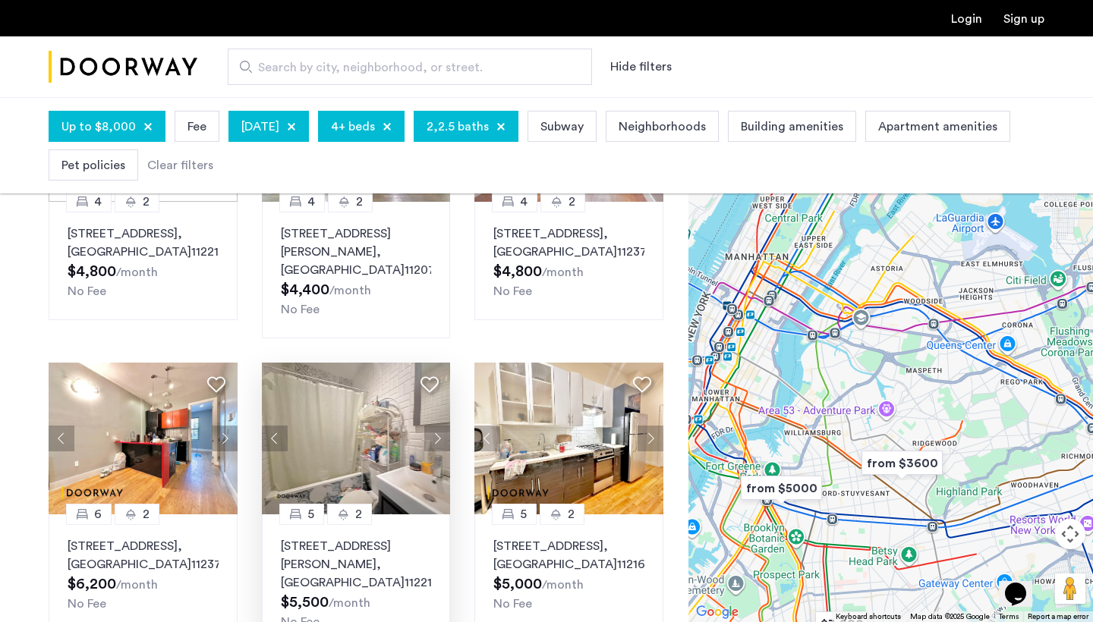
drag, startPoint x: 941, startPoint y: 355, endPoint x: 903, endPoint y: 370, distance: 40.9
click at [903, 370] on div at bounding box center [890, 359] width 405 height 525
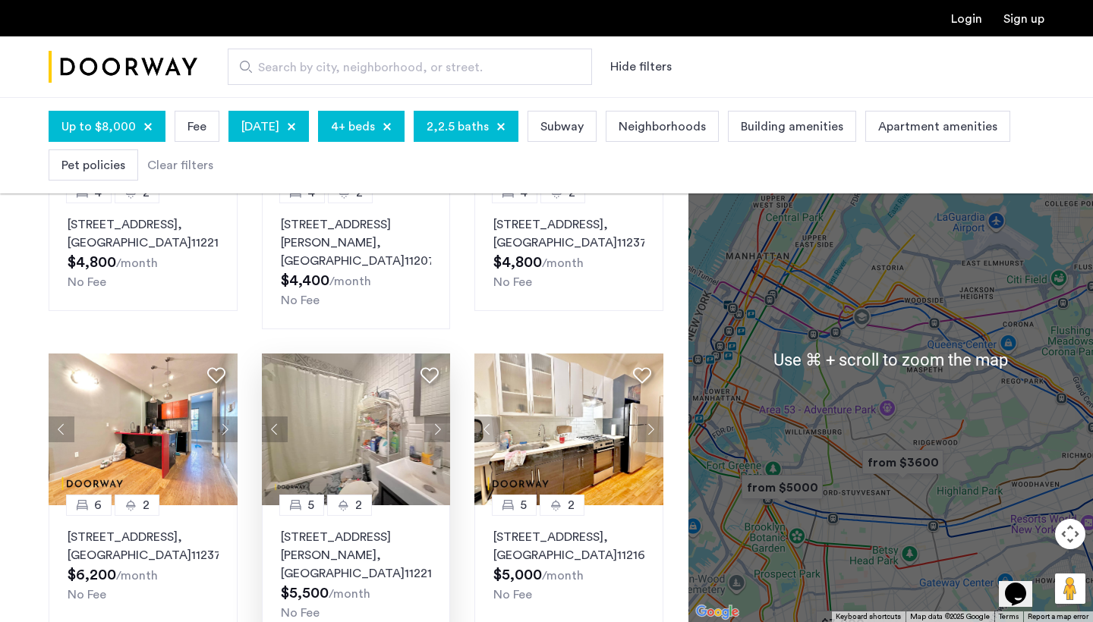
click at [839, 474] on div at bounding box center [890, 359] width 405 height 525
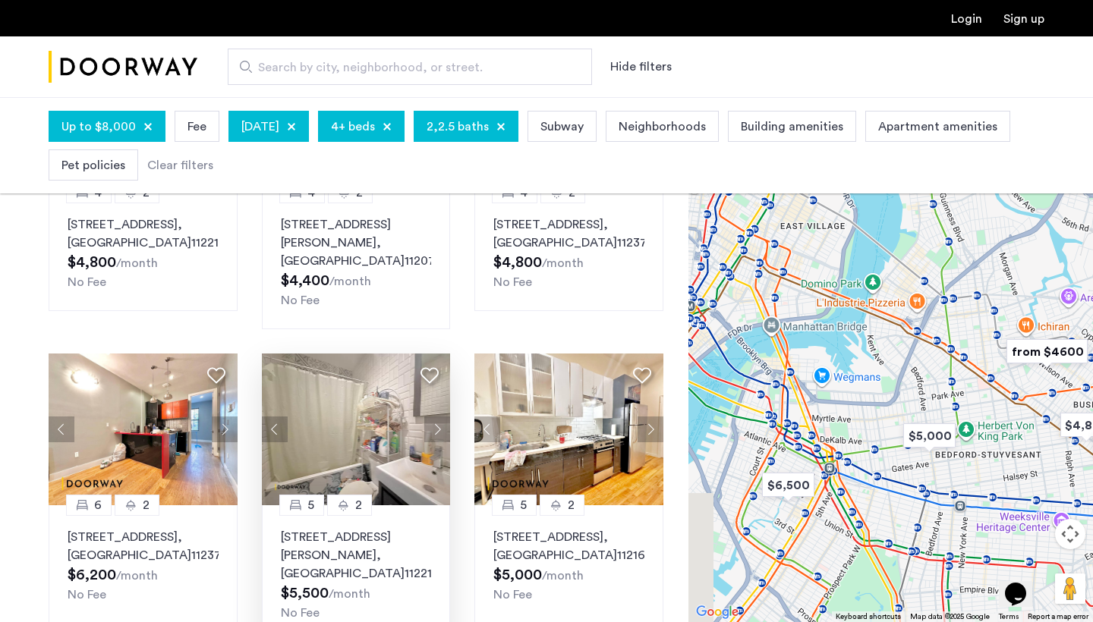
drag, startPoint x: 811, startPoint y: 452, endPoint x: 949, endPoint y: 395, distance: 148.4
click at [949, 395] on div at bounding box center [890, 359] width 405 height 525
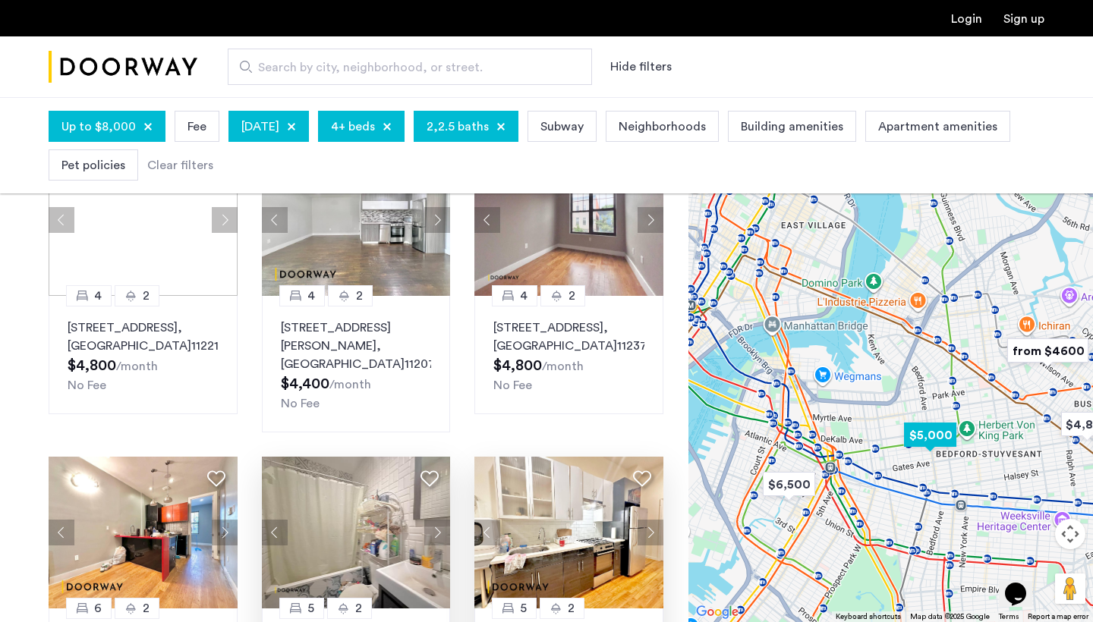
scroll to position [743, 0]
